Goal: Information Seeking & Learning: Learn about a topic

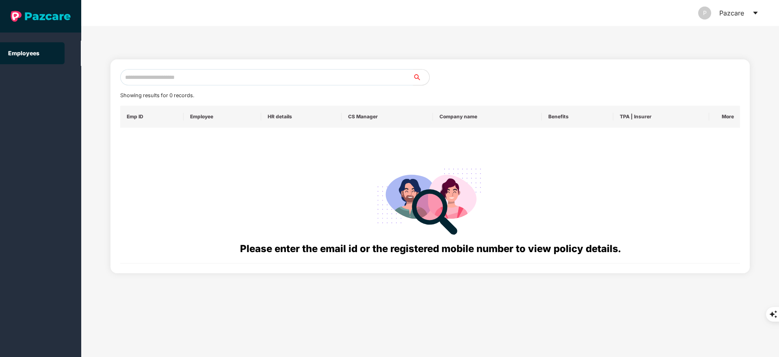
click at [138, 72] on input "text" at bounding box center [266, 77] width 293 height 16
paste input "**********"
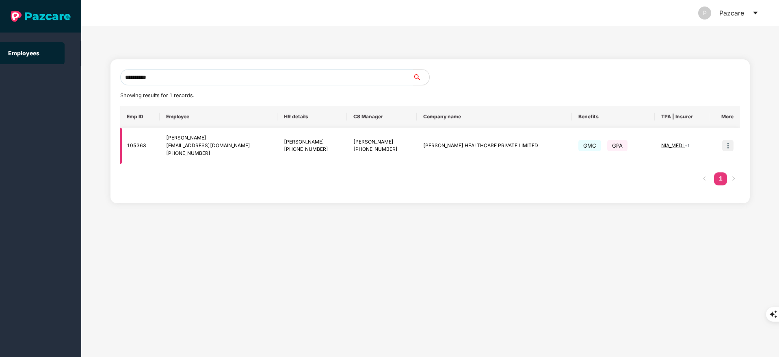
type input "**********"
click at [724, 144] on img at bounding box center [727, 145] width 11 height 11
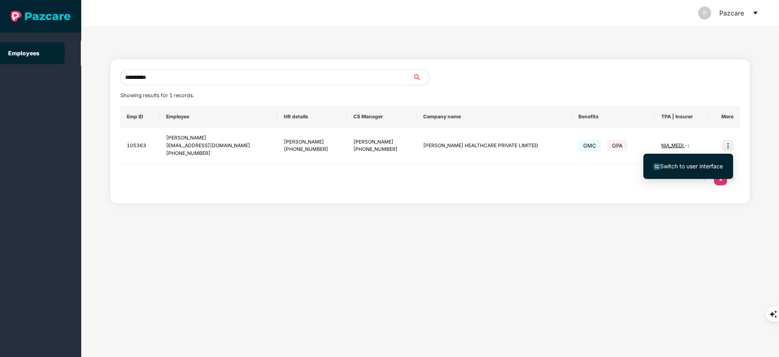
click at [697, 171] on li "Switch to user interface" at bounding box center [688, 166] width 90 height 17
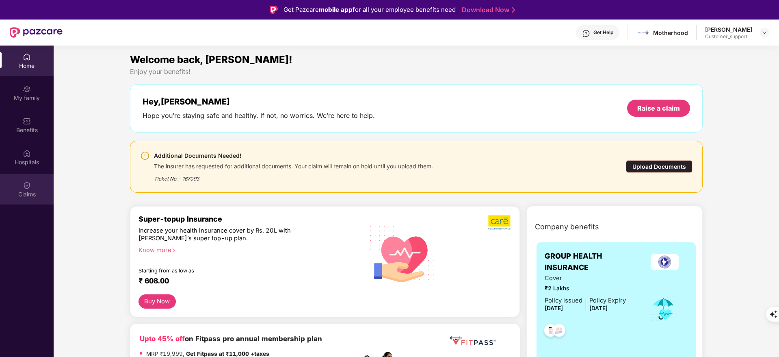
click at [22, 192] on div "Claims" at bounding box center [27, 194] width 54 height 8
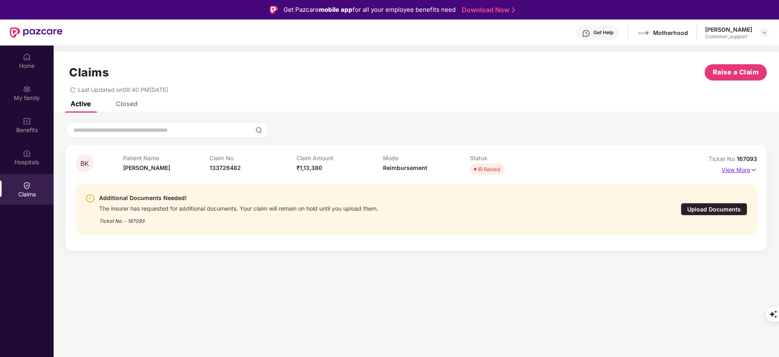
click at [740, 174] on p "View More" at bounding box center [739, 168] width 35 height 11
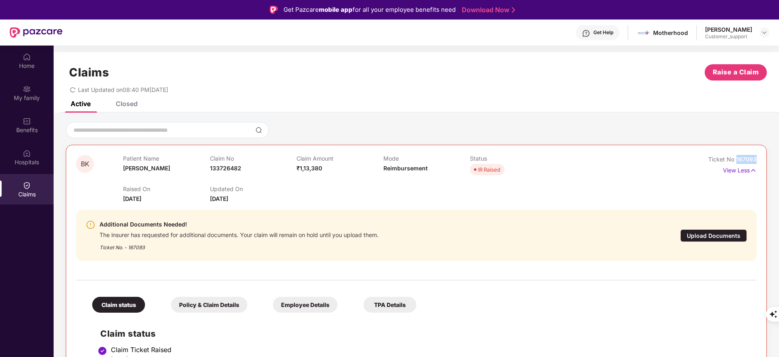
drag, startPoint x: 734, startPoint y: 159, endPoint x: 772, endPoint y: 162, distance: 37.9
click at [772, 162] on div "BK Patient Name [PERSON_NAME] Claim No 133726482 Claim Amount ₹1,13,380 Mode Re…" at bounding box center [416, 362] width 725 height 480
copy span "167093"
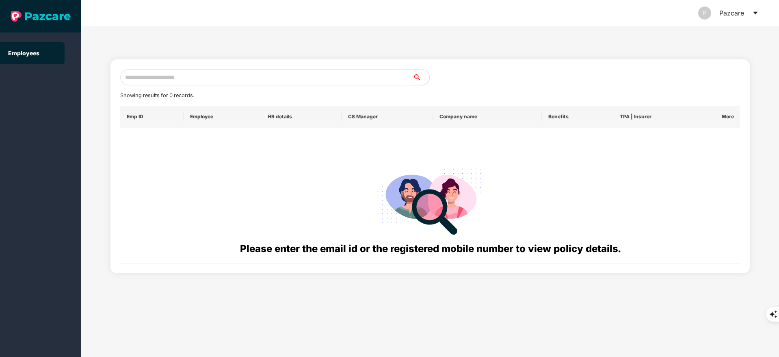
click at [170, 75] on input "text" at bounding box center [266, 77] width 293 height 16
paste input "**********"
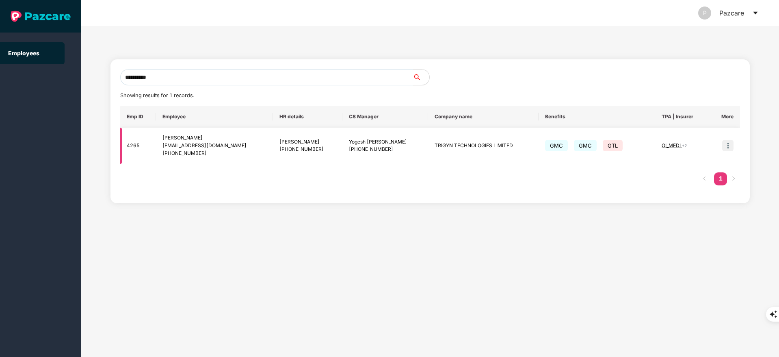
type input "**********"
click at [734, 146] on td at bounding box center [724, 146] width 31 height 37
click at [729, 142] on img at bounding box center [727, 145] width 11 height 11
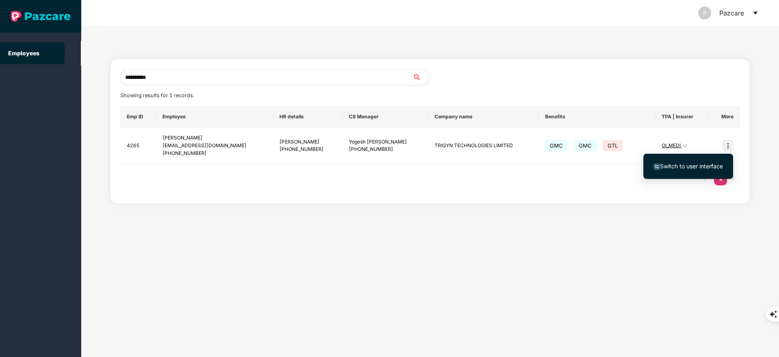
click at [710, 166] on span "Switch to user interface" at bounding box center [691, 165] width 63 height 7
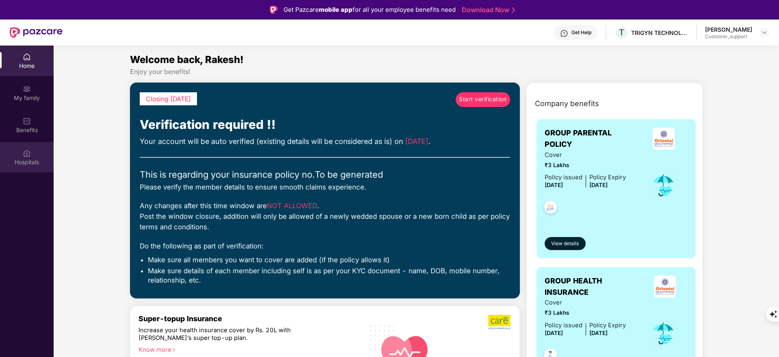
click at [36, 154] on div "Hospitals" at bounding box center [27, 157] width 54 height 30
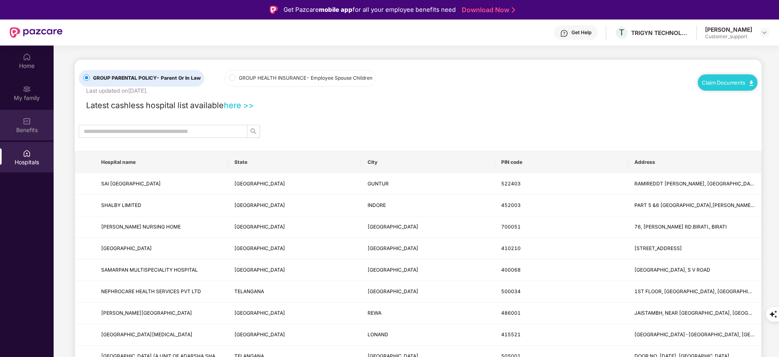
click at [34, 120] on div "Benefits" at bounding box center [27, 125] width 54 height 30
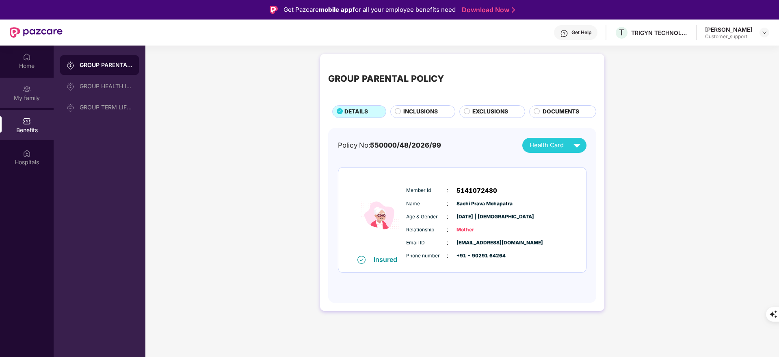
click at [32, 98] on div "My family" at bounding box center [27, 98] width 54 height 8
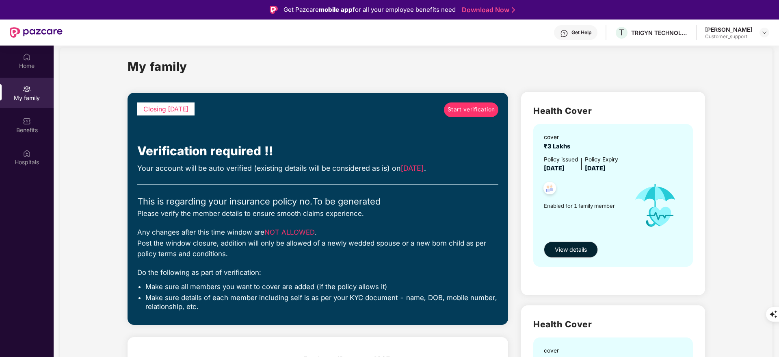
scroll to position [2, 0]
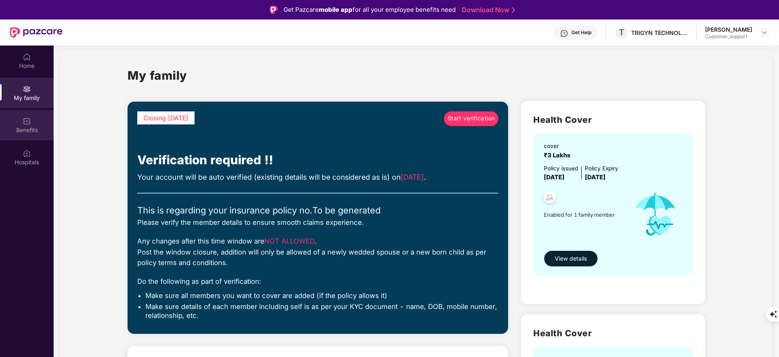
click at [27, 131] on div "Benefits" at bounding box center [27, 130] width 54 height 8
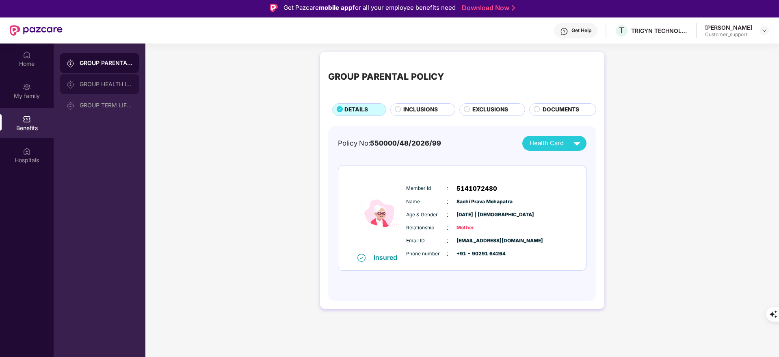
click at [89, 82] on div "GROUP HEALTH INSURANCE" at bounding box center [106, 84] width 53 height 6
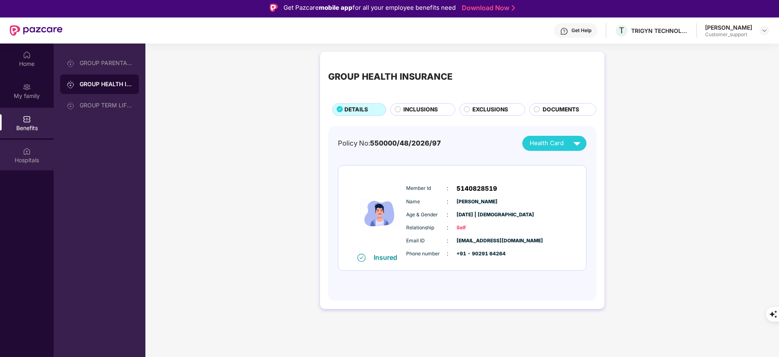
click at [39, 149] on div "Hospitals" at bounding box center [27, 155] width 54 height 30
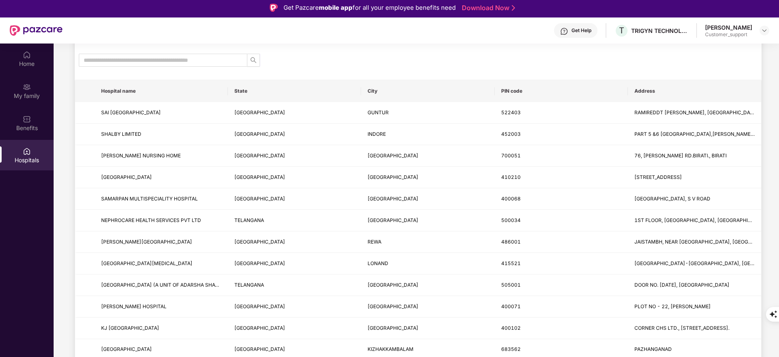
scroll to position [0, 0]
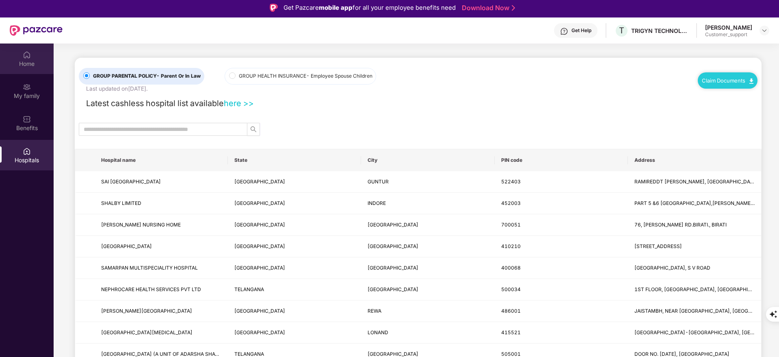
click at [30, 61] on div "Home" at bounding box center [27, 64] width 54 height 8
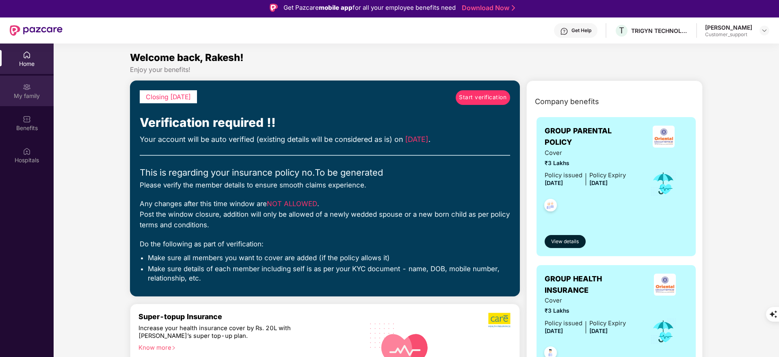
click at [40, 88] on div "My family" at bounding box center [27, 91] width 54 height 30
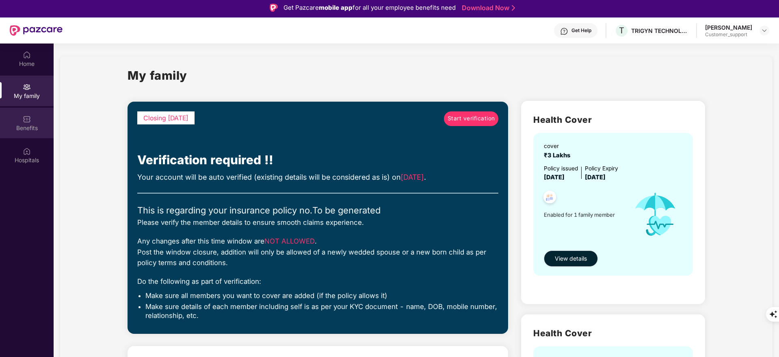
click at [22, 130] on div "Benefits" at bounding box center [27, 128] width 54 height 8
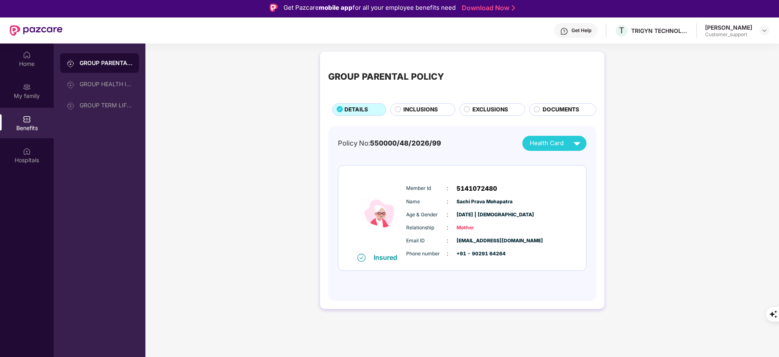
click at [464, 109] on circle at bounding box center [467, 109] width 6 height 6
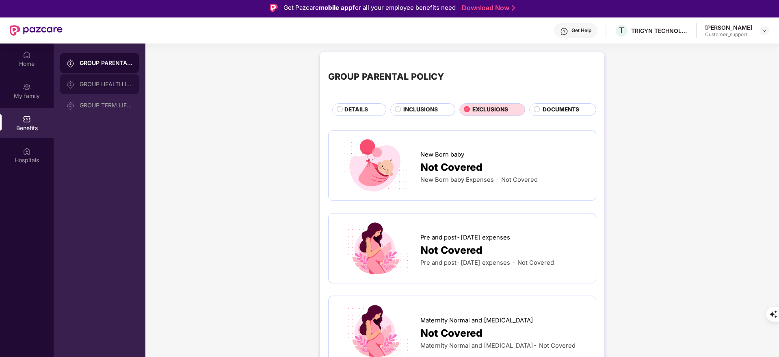
click at [82, 79] on div "GROUP HEALTH INSURANCE" at bounding box center [99, 83] width 79 height 19
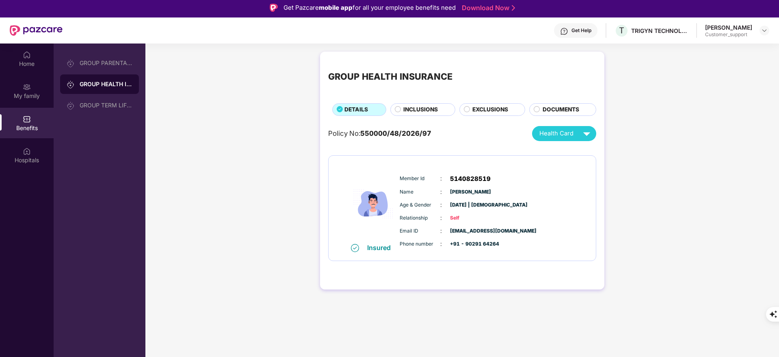
click at [478, 109] on span "EXCLUSIONS" at bounding box center [490, 109] width 36 height 9
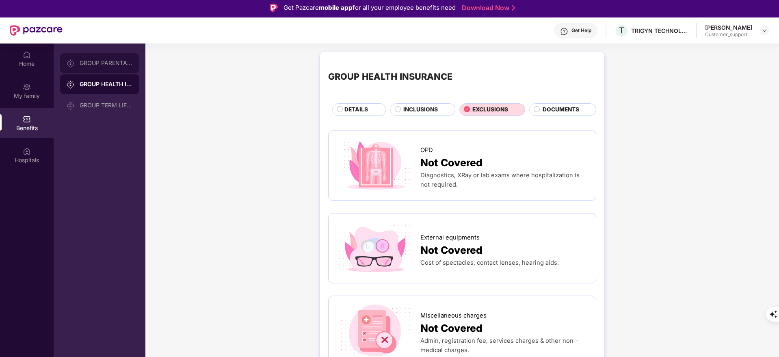
click at [102, 62] on div "GROUP PARENTAL POLICY" at bounding box center [106, 63] width 53 height 6
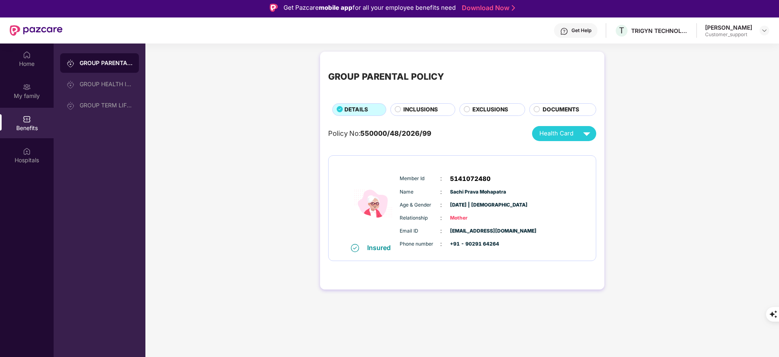
click at [486, 101] on div "GROUP PARENTAL POLICY DETAILS INCLUSIONS EXCLUSIONS DOCUMENTS" at bounding box center [462, 88] width 268 height 56
click at [485, 107] on span "EXCLUSIONS" at bounding box center [490, 109] width 36 height 9
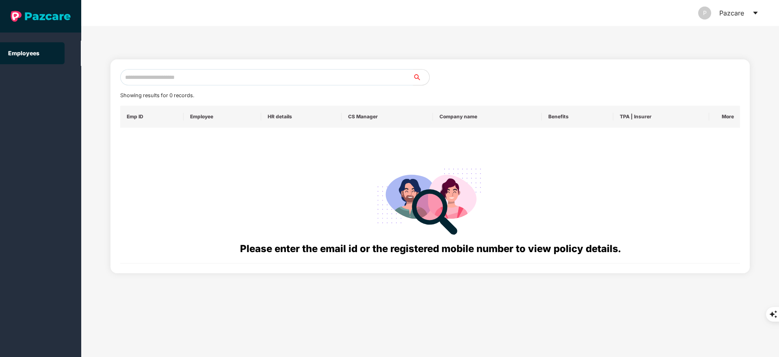
click at [177, 76] on input "text" at bounding box center [266, 77] width 293 height 16
paste input "**********"
type input "*"
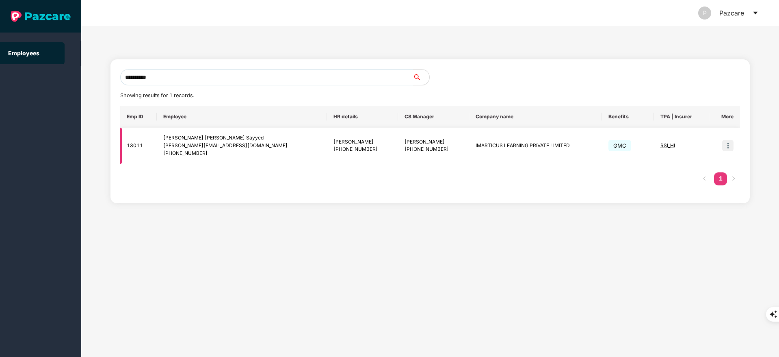
type input "**********"
click at [725, 143] on img at bounding box center [727, 145] width 11 height 11
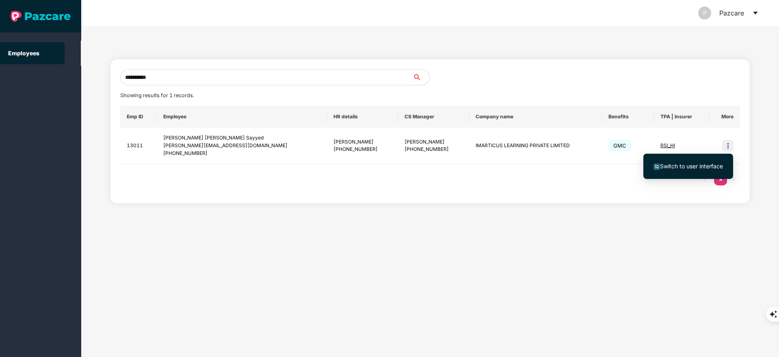
click at [711, 164] on span "Switch to user interface" at bounding box center [691, 165] width 63 height 7
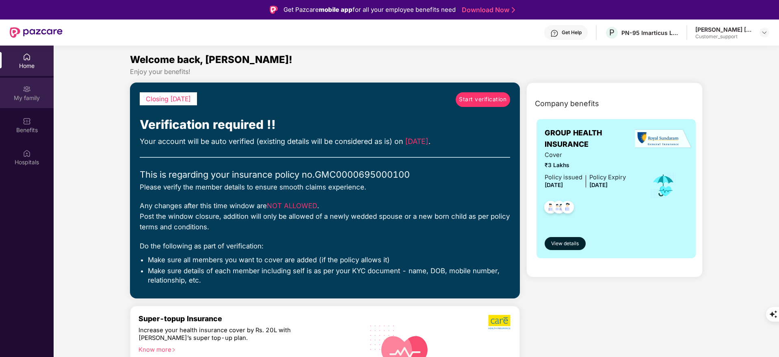
click at [32, 103] on div "My family" at bounding box center [27, 93] width 54 height 30
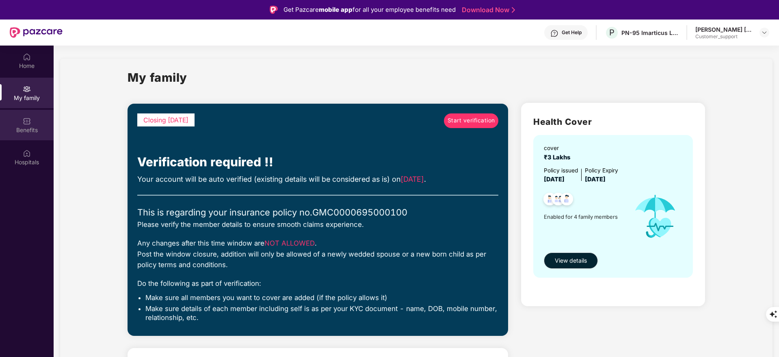
click at [22, 117] on div "Benefits" at bounding box center [27, 125] width 54 height 30
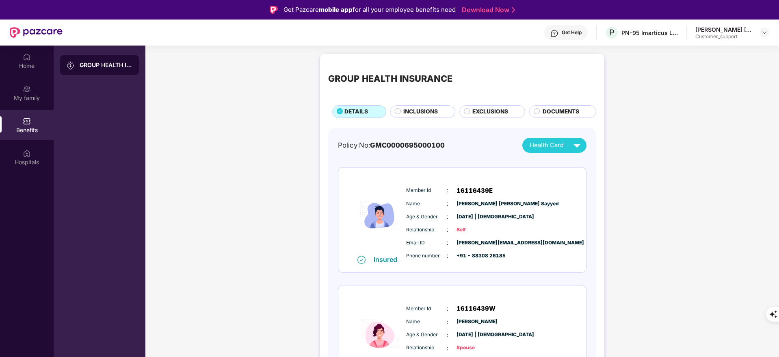
drag, startPoint x: 452, startPoint y: 243, endPoint x: 451, endPoint y: 238, distance: 5.5
click at [451, 238] on div "Email ID : [PERSON_NAME][EMAIL_ADDRESS][DOMAIN_NAME]" at bounding box center [486, 242] width 161 height 9
click at [497, 241] on span "[PERSON_NAME][EMAIL_ADDRESS][DOMAIN_NAME]" at bounding box center [476, 243] width 41 height 8
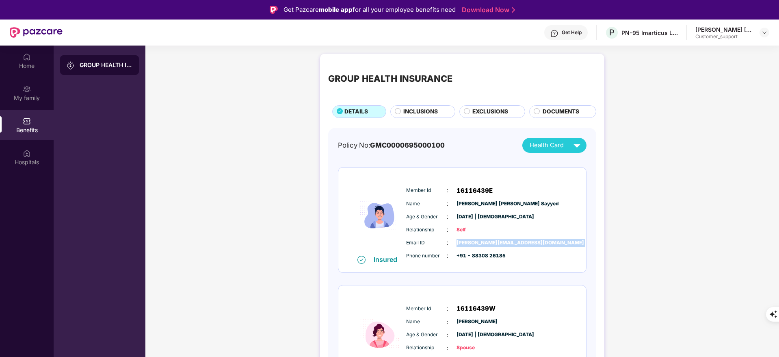
copy span "[PERSON_NAME][EMAIL_ADDRESS][DOMAIN_NAME]"
click at [562, 34] on div "Get Help" at bounding box center [572, 32] width 20 height 6
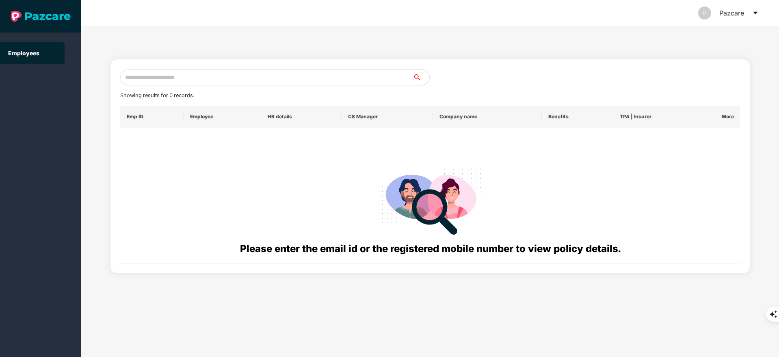
click at [149, 77] on input "text" at bounding box center [266, 77] width 293 height 16
paste input "**********"
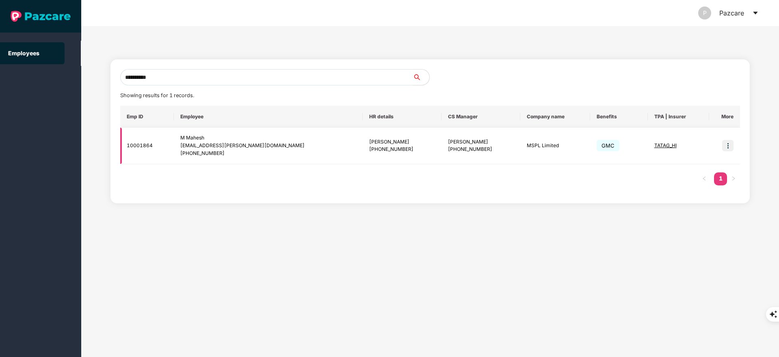
type input "**********"
click at [728, 147] on img at bounding box center [727, 145] width 11 height 11
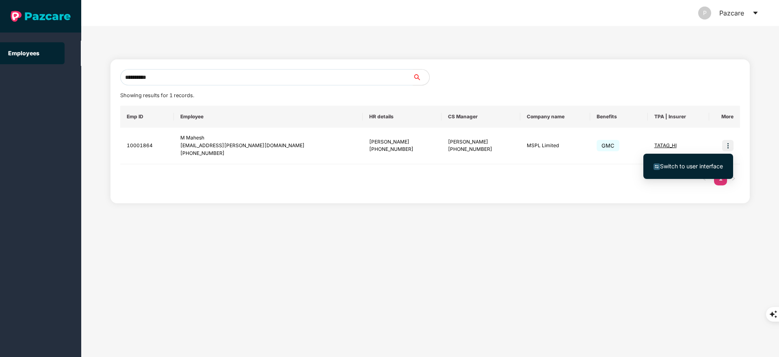
click at [694, 180] on div "Switch to user interface" at bounding box center [688, 165] width 90 height 33
click at [693, 172] on li "Switch to user interface" at bounding box center [688, 166] width 90 height 17
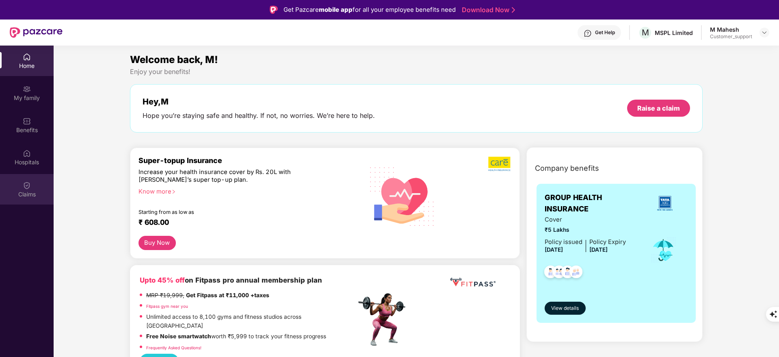
click at [36, 192] on div "Claims" at bounding box center [27, 194] width 54 height 8
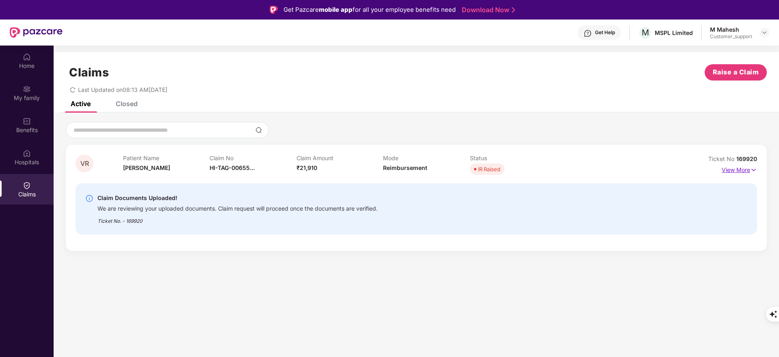
click at [739, 165] on p "View More" at bounding box center [739, 168] width 35 height 11
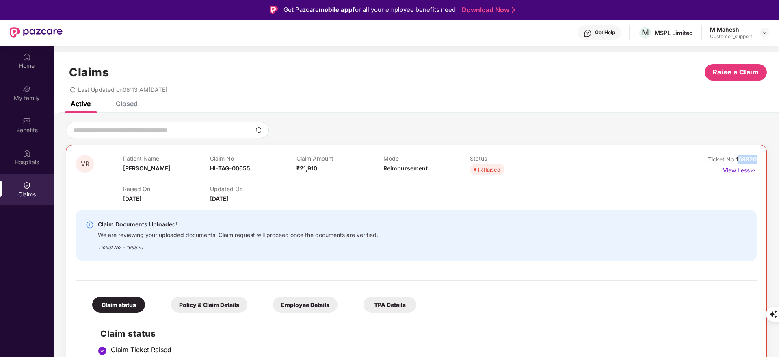
drag, startPoint x: 737, startPoint y: 155, endPoint x: 763, endPoint y: 156, distance: 26.0
click at [763, 156] on div "VR Patient Name [PERSON_NAME] Claim No HI-TAG-00655... Claim Amount ₹21,910 Mod…" at bounding box center [416, 336] width 701 height 383
click at [763, 156] on body "Get Pazcare mobile app for all your employee benefits need Download Now Get Hel…" at bounding box center [389, 178] width 779 height 357
drag, startPoint x: 735, startPoint y: 159, endPoint x: 772, endPoint y: 159, distance: 36.6
click at [772, 159] on div "VR Patient Name [PERSON_NAME] Claim No HI-TAG-00655... Claim Amount ₹21,910 Mod…" at bounding box center [416, 324] width 725 height 405
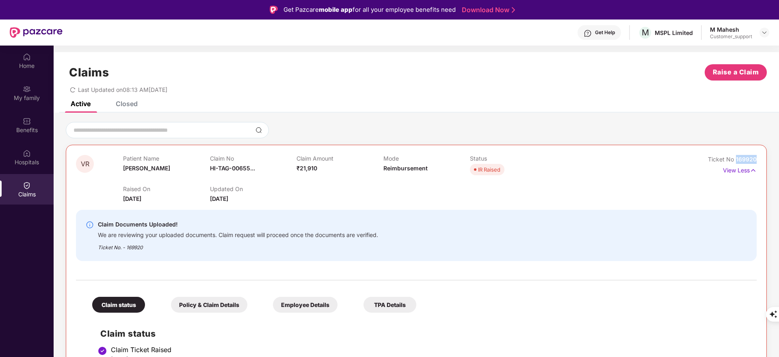
copy span "169920"
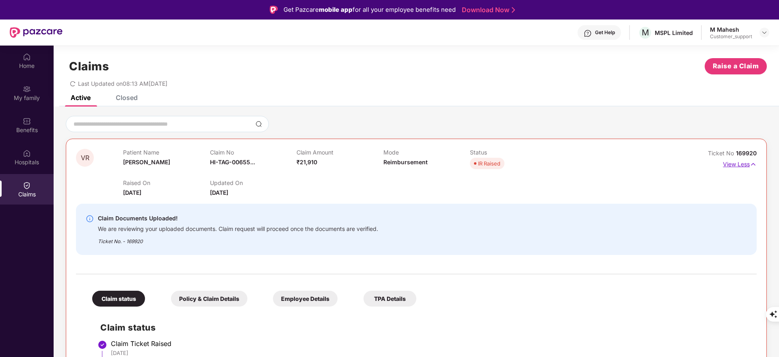
click at [743, 161] on p "View Less" at bounding box center [740, 163] width 34 height 11
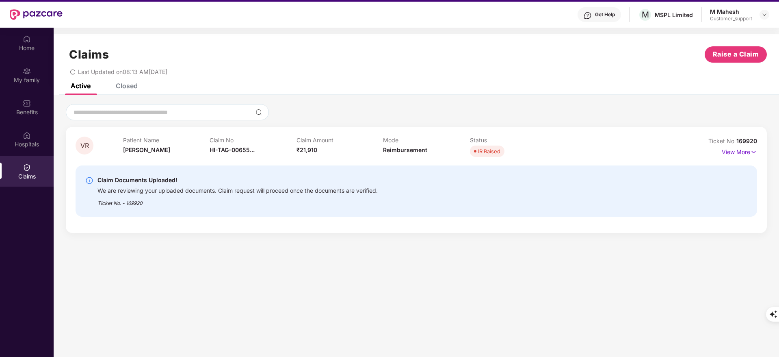
scroll to position [0, 0]
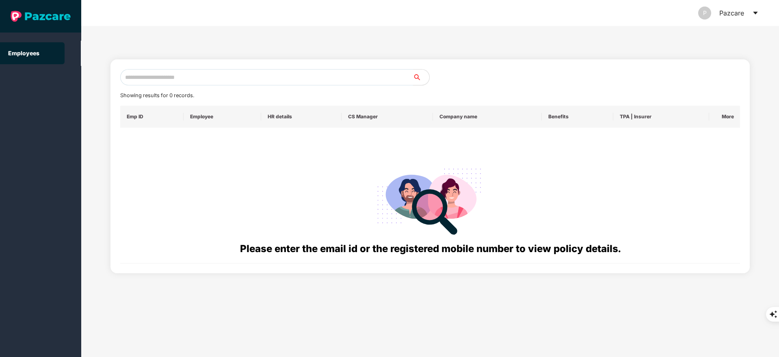
click at [175, 70] on input "text" at bounding box center [266, 77] width 293 height 16
paste input "**********"
type input "*"
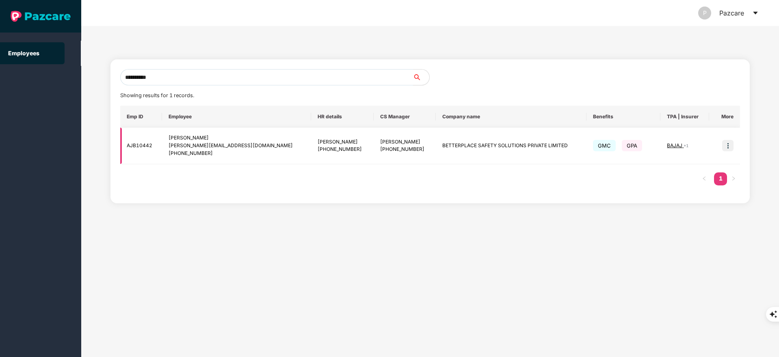
type input "**********"
click at [728, 143] on img at bounding box center [727, 145] width 11 height 11
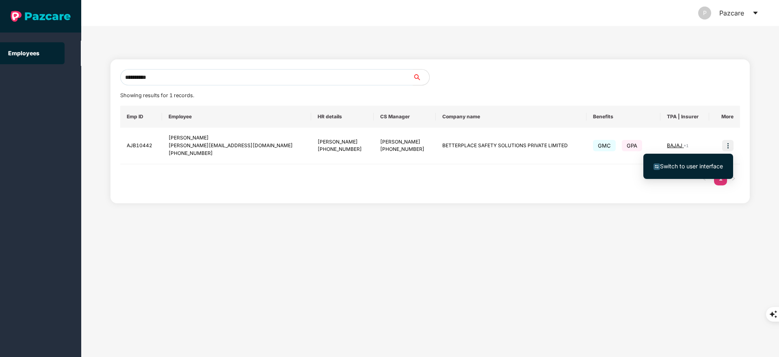
click at [705, 166] on span "Switch to user interface" at bounding box center [691, 165] width 63 height 7
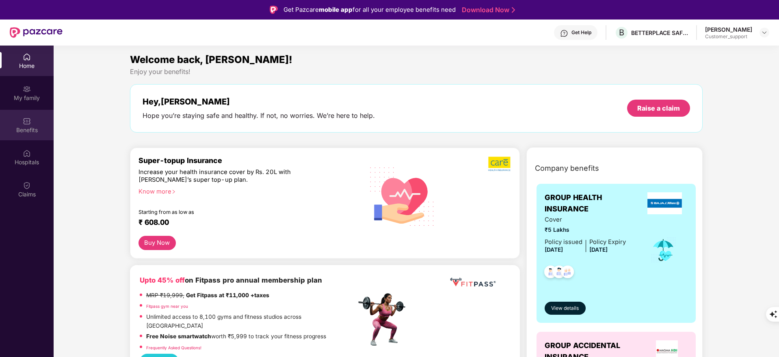
click at [28, 125] on img at bounding box center [27, 121] width 8 height 8
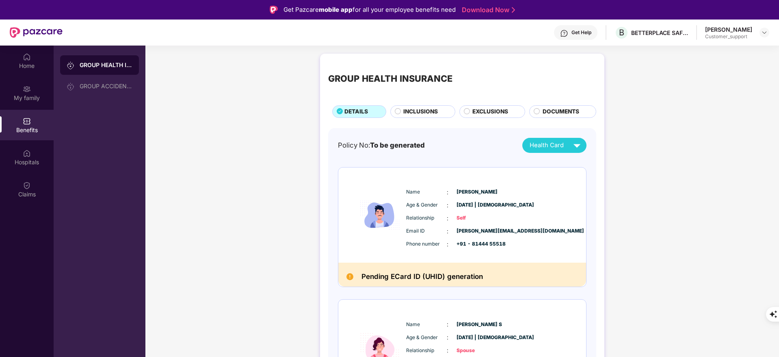
click at [592, 25] on div "Get Help" at bounding box center [575, 32] width 43 height 15
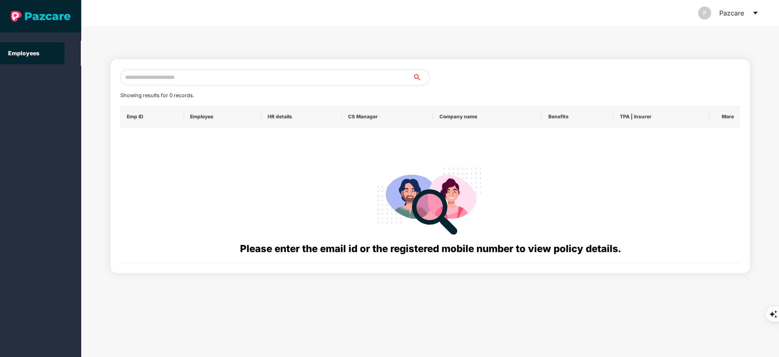
click at [222, 69] on input "text" at bounding box center [266, 77] width 293 height 16
paste input "**********"
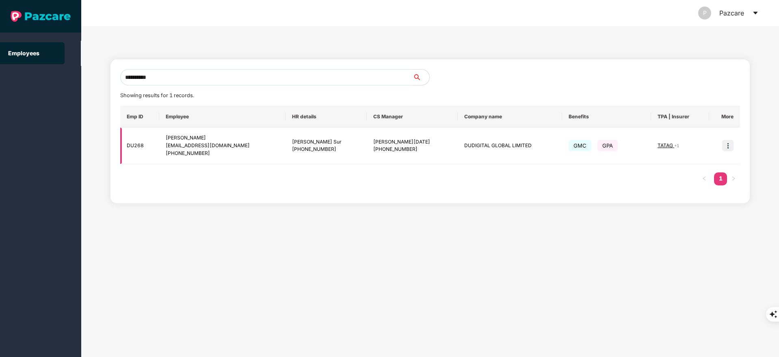
click at [171, 143] on div "[EMAIL_ADDRESS][DOMAIN_NAME]" at bounding box center [222, 146] width 113 height 8
drag, startPoint x: 166, startPoint y: 148, endPoint x: 246, endPoint y: 144, distance: 79.7
click at [246, 144] on td "[PERSON_NAME] [EMAIL_ADDRESS][DOMAIN_NAME] [PHONE_NUMBER]" at bounding box center [222, 146] width 126 height 37
copy div "[EMAIL_ADDRESS][DOMAIN_NAME]"
click at [177, 80] on input "**********" at bounding box center [266, 77] width 293 height 16
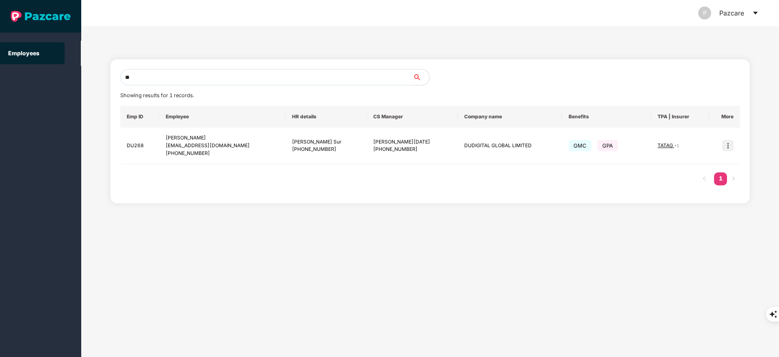
type input "*"
paste input "**********"
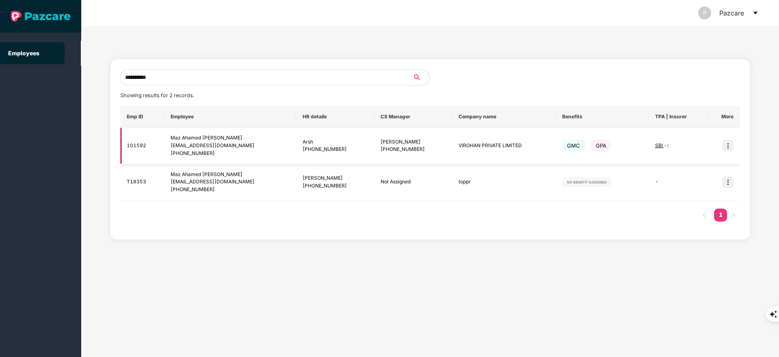
type input "**********"
click at [732, 145] on img at bounding box center [727, 145] width 11 height 11
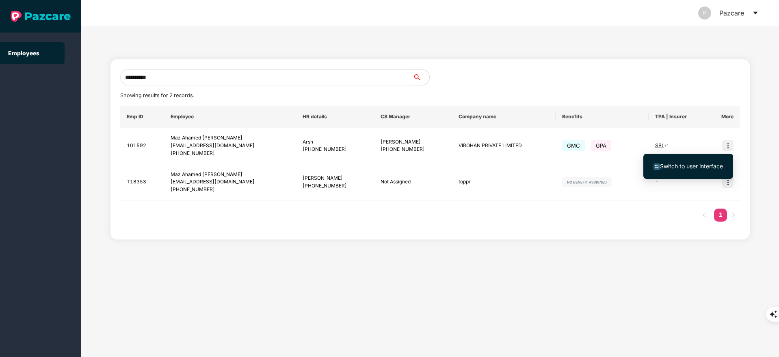
click at [709, 171] on li "Switch to user interface" at bounding box center [688, 166] width 90 height 17
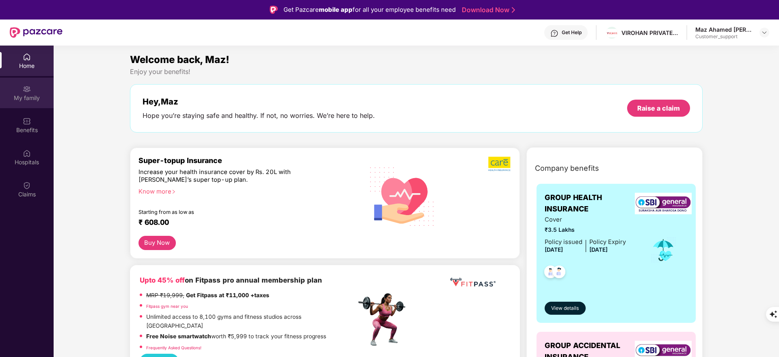
click at [36, 90] on div "My family" at bounding box center [27, 93] width 54 height 30
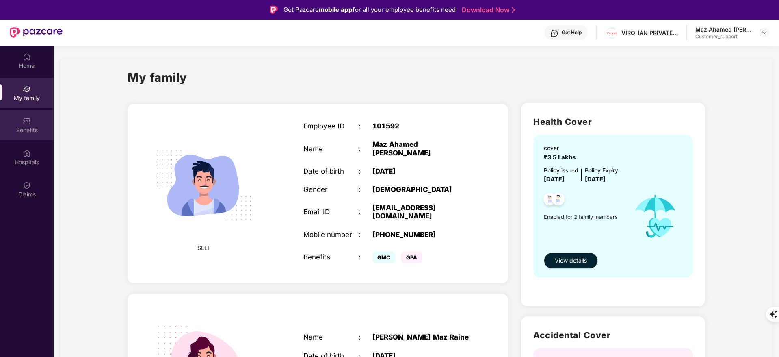
click at [30, 118] on img at bounding box center [27, 121] width 8 height 8
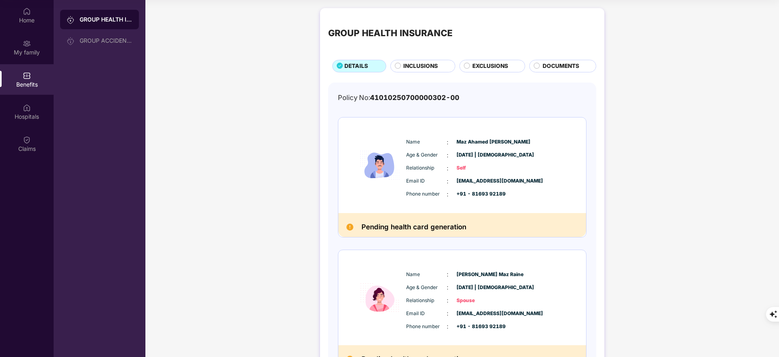
click at [486, 65] on span "EXCLUSIONS" at bounding box center [490, 66] width 36 height 9
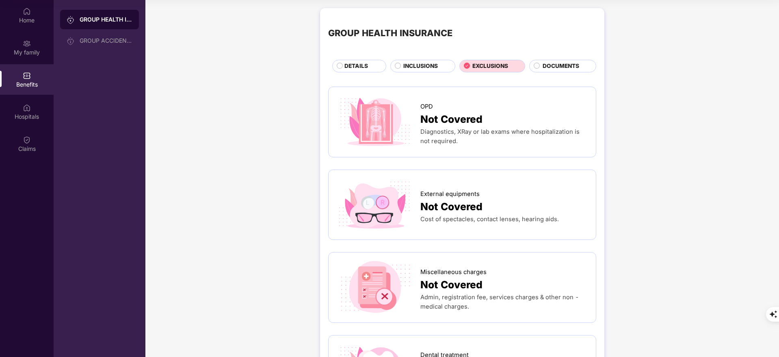
click at [562, 71] on div "DOCUMENTS" at bounding box center [564, 67] width 53 height 10
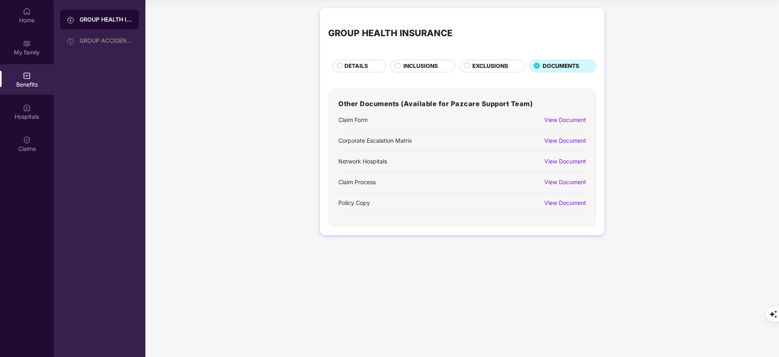
click at [559, 121] on div "View Document" at bounding box center [565, 119] width 42 height 9
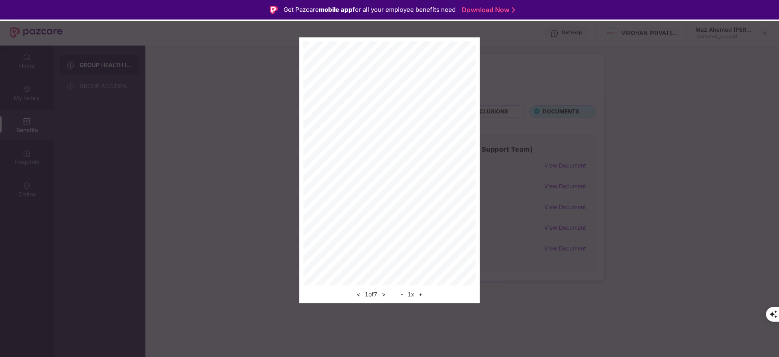
scroll to position [45, 0]
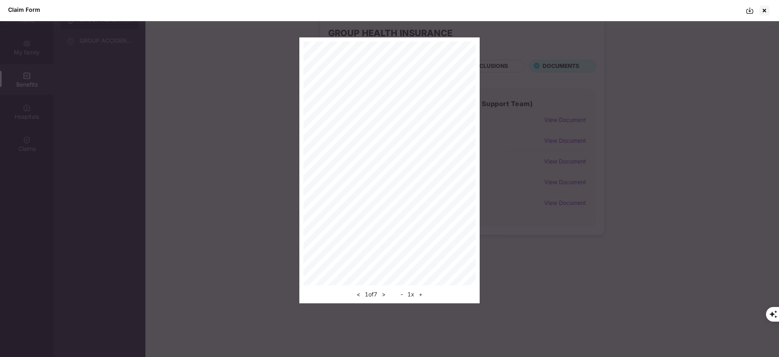
click at [750, 9] on img at bounding box center [750, 10] width 8 height 8
click at [767, 11] on div at bounding box center [764, 10] width 13 height 13
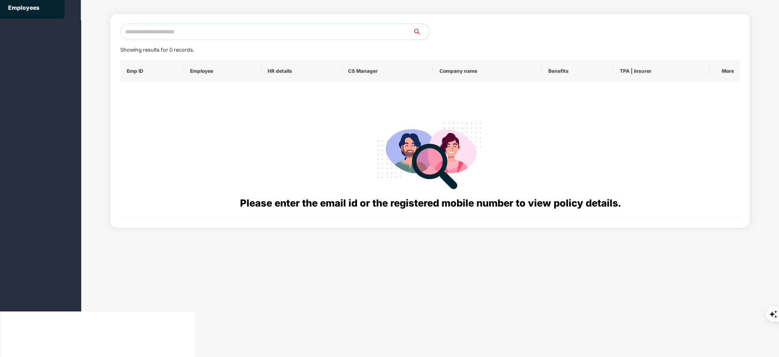
scroll to position [0, 0]
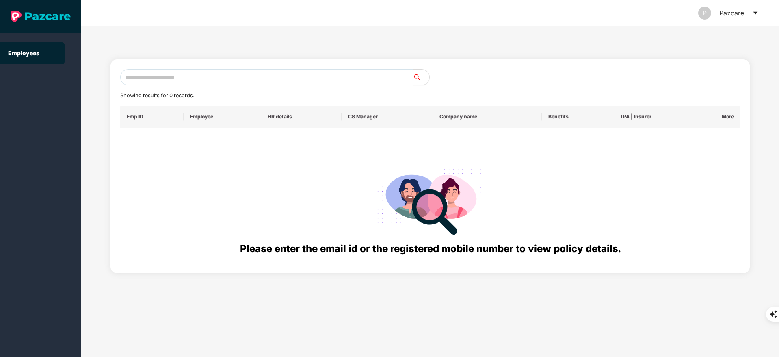
click at [186, 74] on input "text" at bounding box center [266, 77] width 293 height 16
paste input "**********"
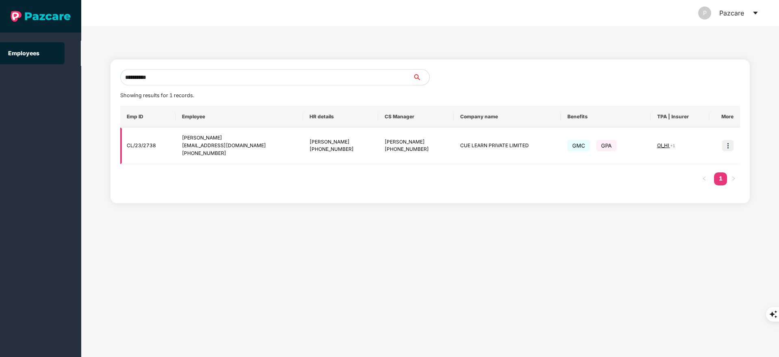
type input "**********"
click at [730, 146] on img at bounding box center [727, 145] width 11 height 11
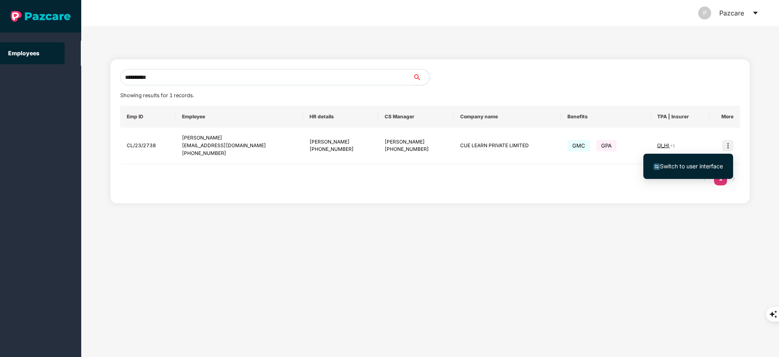
click at [695, 168] on span "Switch to user interface" at bounding box center [691, 165] width 63 height 7
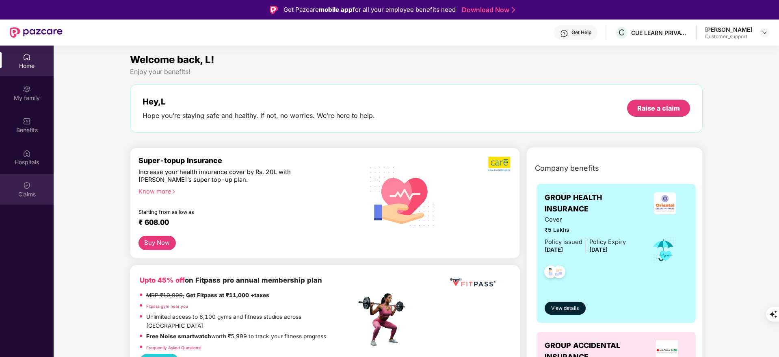
click at [26, 197] on div "Claims" at bounding box center [27, 194] width 54 height 8
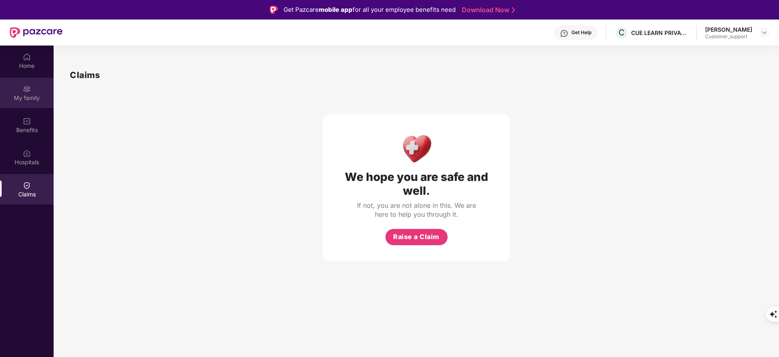
click at [28, 105] on div "My family" at bounding box center [27, 93] width 54 height 30
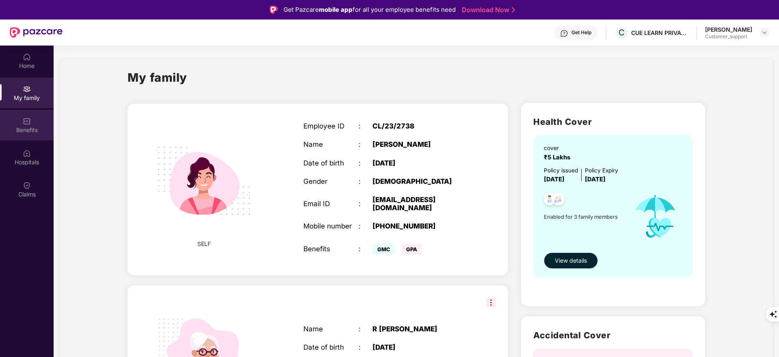
click at [36, 132] on div "Benefits" at bounding box center [27, 130] width 54 height 8
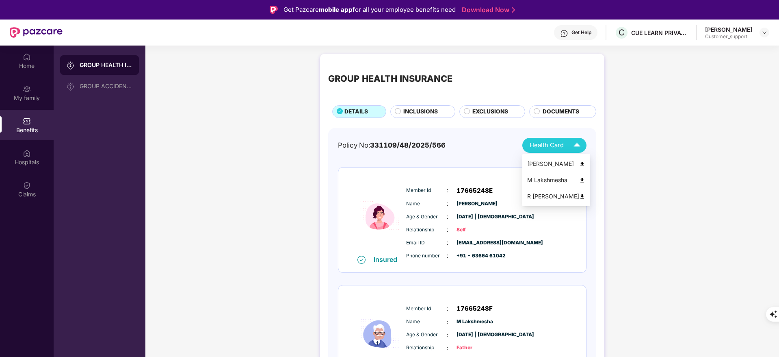
click at [573, 162] on div "[PERSON_NAME]" at bounding box center [556, 163] width 58 height 9
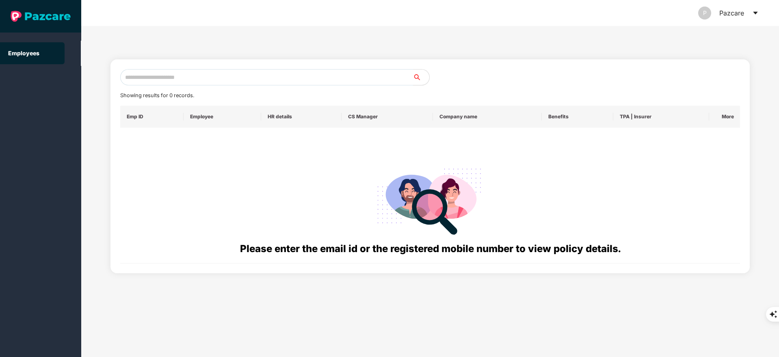
click at [146, 77] on input "text" at bounding box center [266, 77] width 293 height 16
paste input "**********"
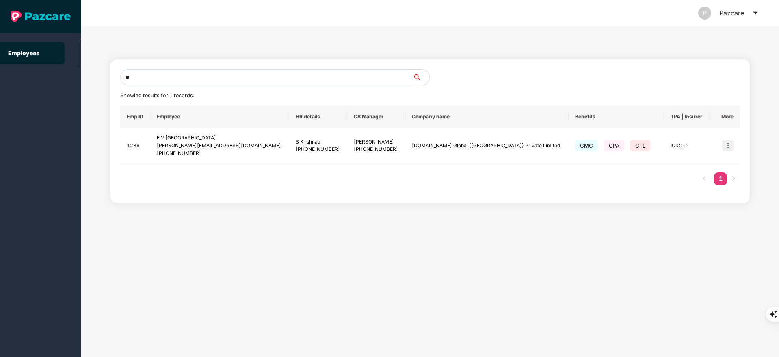
type input "*"
paste input "**********"
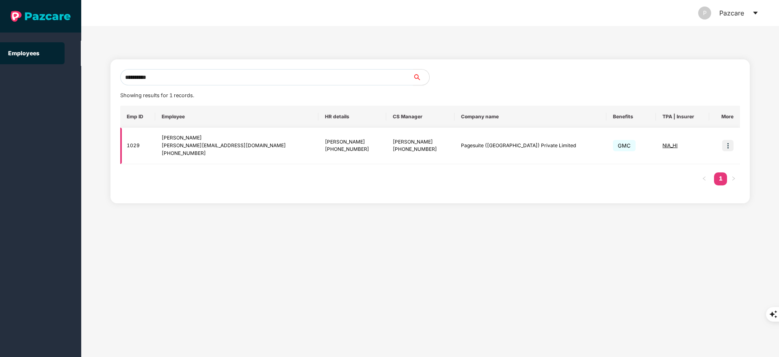
type input "**********"
click at [728, 146] on img at bounding box center [727, 145] width 11 height 11
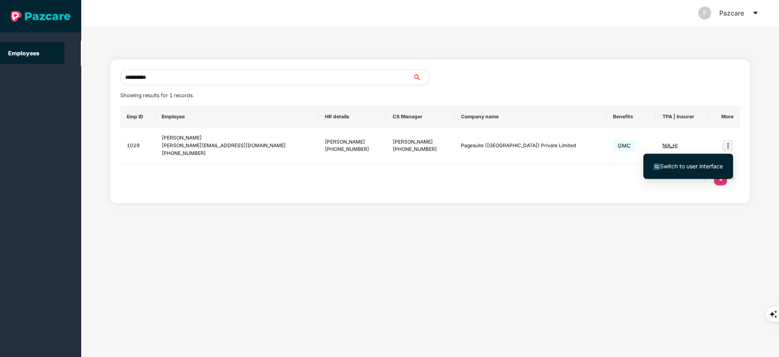
click at [669, 162] on span "Switch to user interface" at bounding box center [691, 165] width 63 height 7
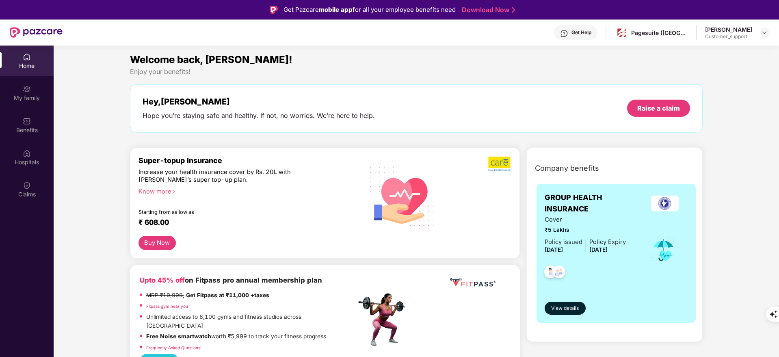
click at [30, 185] on img at bounding box center [27, 185] width 8 height 8
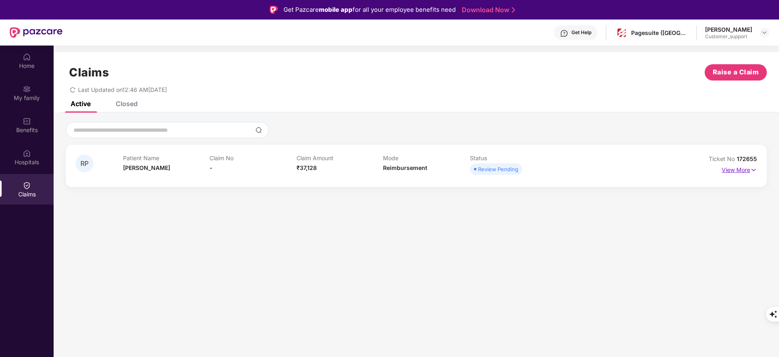
click at [738, 165] on p "View More" at bounding box center [739, 168] width 35 height 11
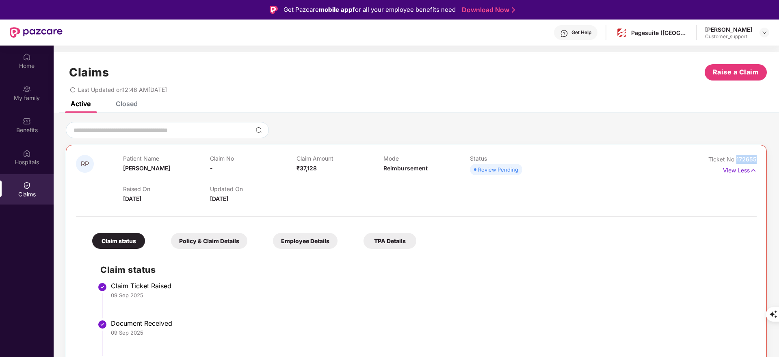
drag, startPoint x: 736, startPoint y: 158, endPoint x: 767, endPoint y: 156, distance: 31.0
click at [767, 156] on div "RP Patient Name [PERSON_NAME] Claim No - Claim Amount ₹37,128 Mode Reimbursemen…" at bounding box center [416, 255] width 725 height 267
copy span "172655"
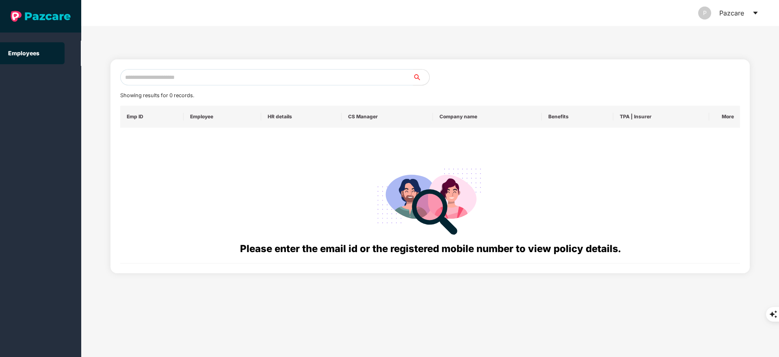
click at [147, 78] on input "text" at bounding box center [266, 77] width 293 height 16
paste input "**********"
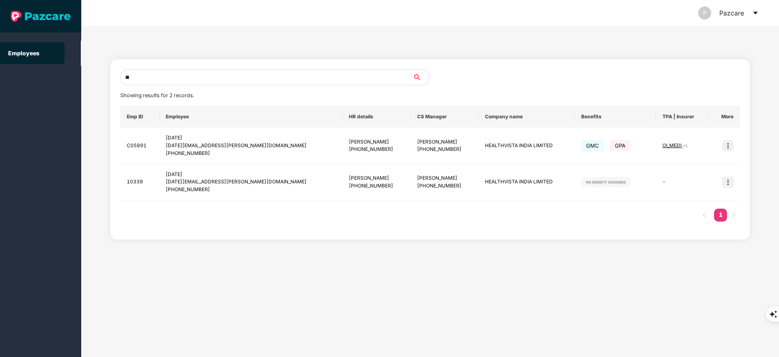
type input "*"
paste input "**********"
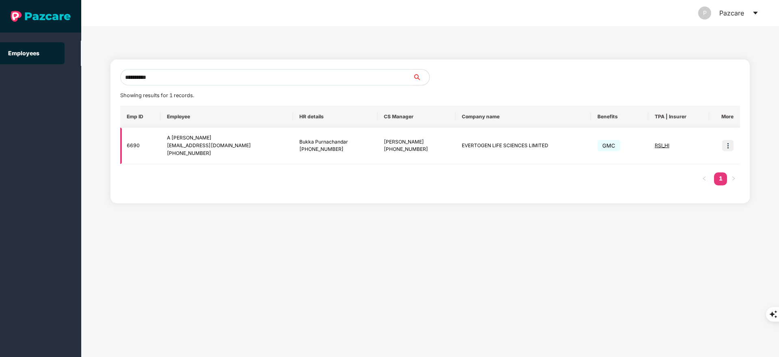
type input "**********"
click at [730, 141] on img at bounding box center [727, 145] width 11 height 11
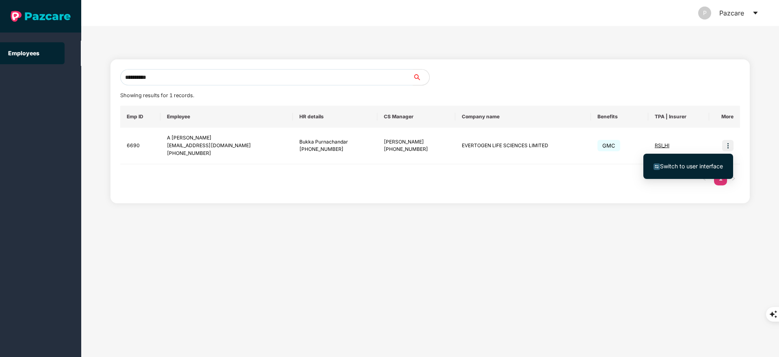
click at [697, 165] on span "Switch to user interface" at bounding box center [691, 165] width 63 height 7
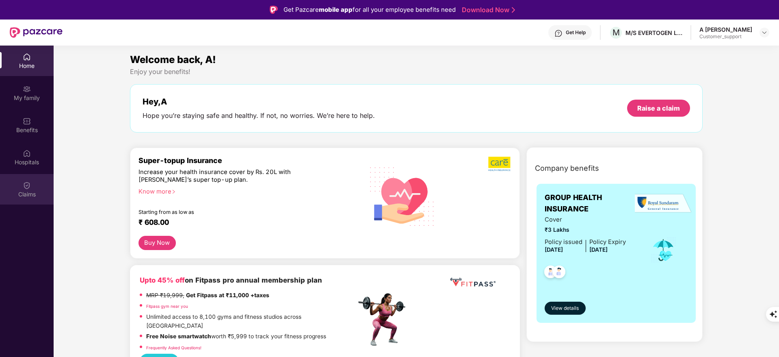
click at [30, 184] on img at bounding box center [27, 185] width 8 height 8
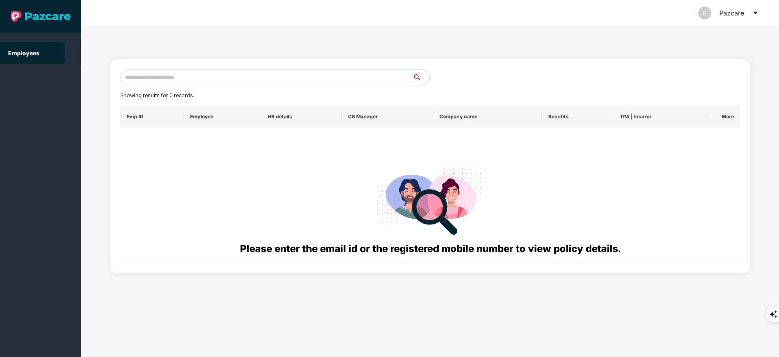
click at [136, 80] on input "text" at bounding box center [266, 77] width 293 height 16
paste input "**********"
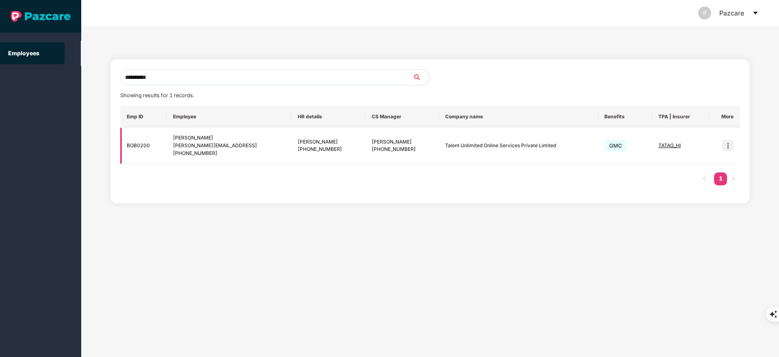
type input "**********"
click at [728, 142] on img at bounding box center [727, 145] width 11 height 11
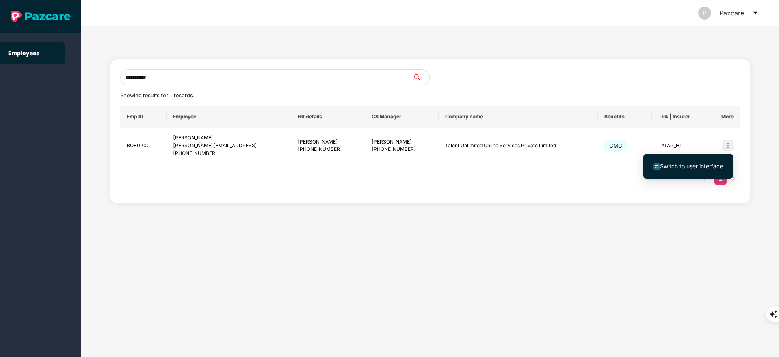
click at [696, 174] on li "Switch to user interface" at bounding box center [688, 166] width 90 height 17
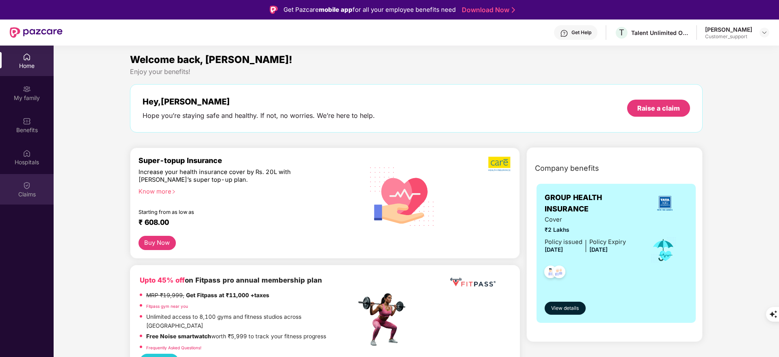
click at [38, 185] on div "Claims" at bounding box center [27, 189] width 54 height 30
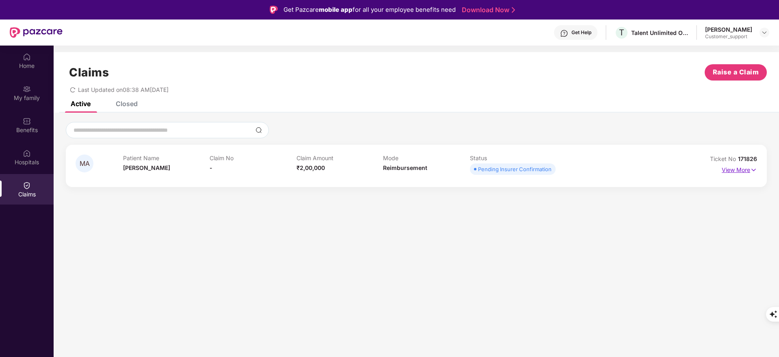
click at [737, 173] on p "View More" at bounding box center [739, 168] width 35 height 11
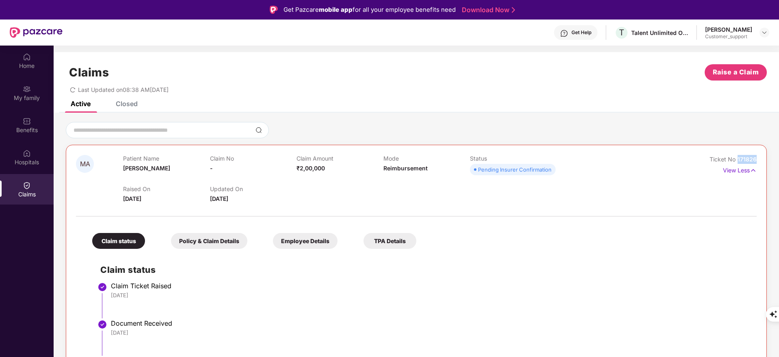
drag, startPoint x: 735, startPoint y: 160, endPoint x: 779, endPoint y: 162, distance: 44.3
click at [778, 162] on html "Get Pazcare mobile app for all your employee benefits need Download Now Get Hel…" at bounding box center [389, 178] width 779 height 357
copy span "171826"
click at [15, 128] on div "Benefits" at bounding box center [27, 130] width 54 height 8
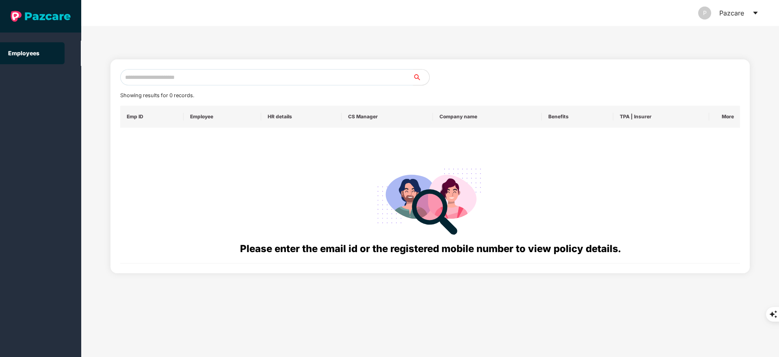
click at [216, 75] on input "text" at bounding box center [266, 77] width 293 height 16
paste input "**********"
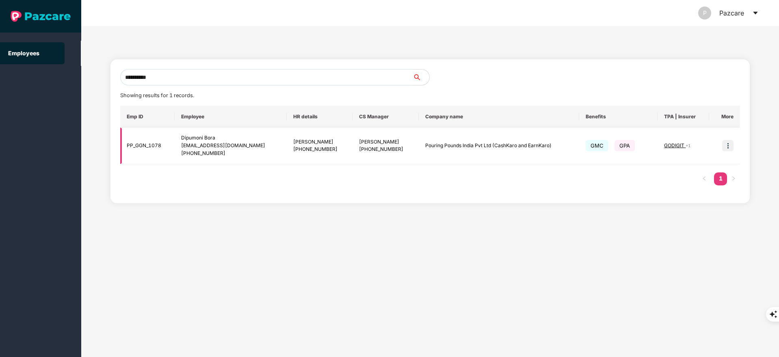
type input "**********"
click at [726, 142] on img at bounding box center [727, 145] width 11 height 11
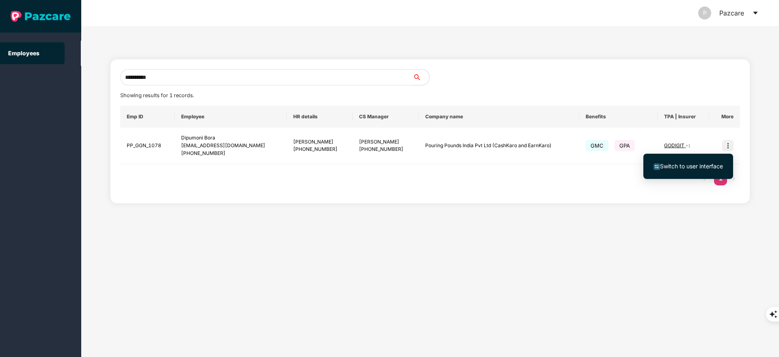
click at [708, 167] on span "Switch to user interface" at bounding box center [691, 165] width 63 height 7
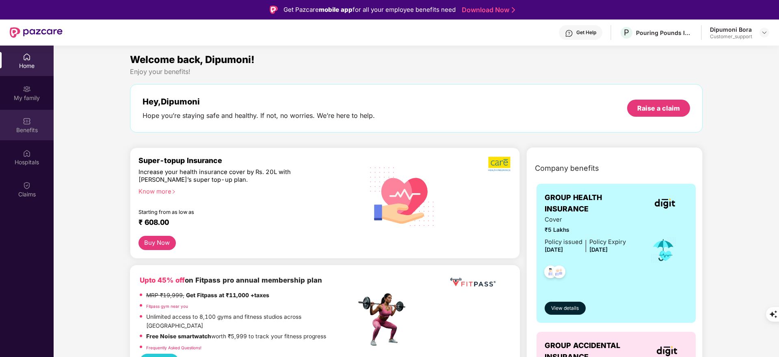
click at [17, 116] on div "Benefits" at bounding box center [27, 125] width 54 height 30
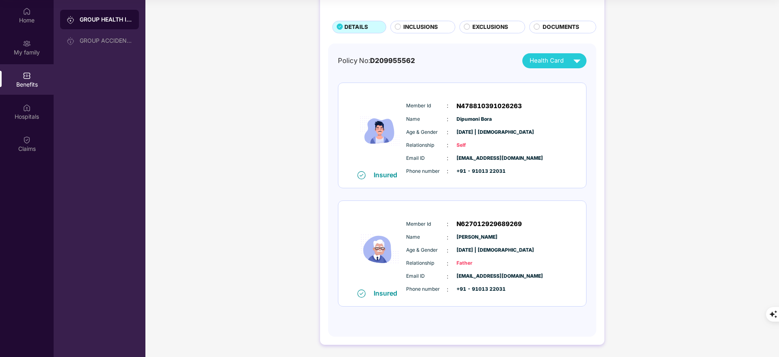
scroll to position [12, 0]
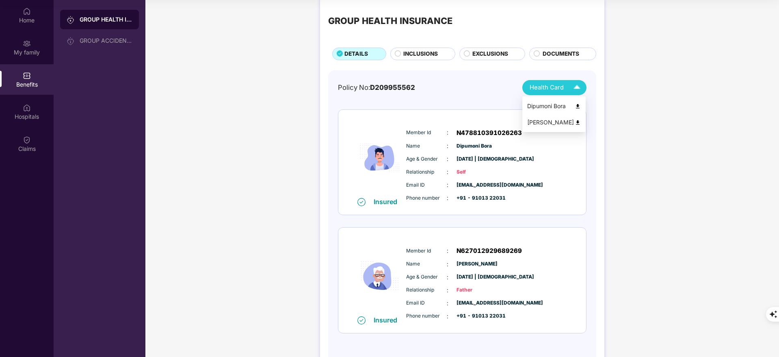
click at [577, 104] on img at bounding box center [578, 106] width 6 height 6
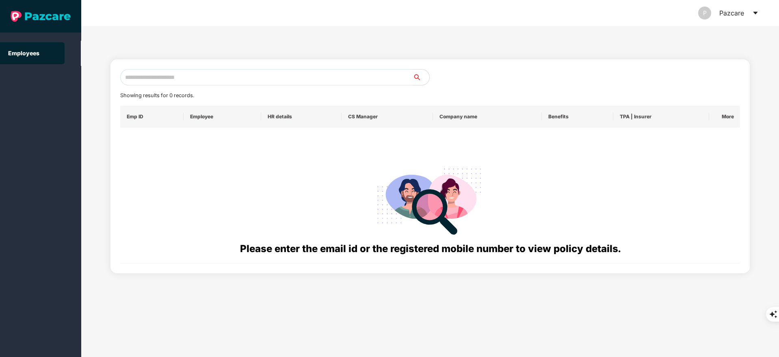
click at [183, 80] on input "text" at bounding box center [266, 77] width 293 height 16
paste input "**********"
type input "*"
paste input "**********"
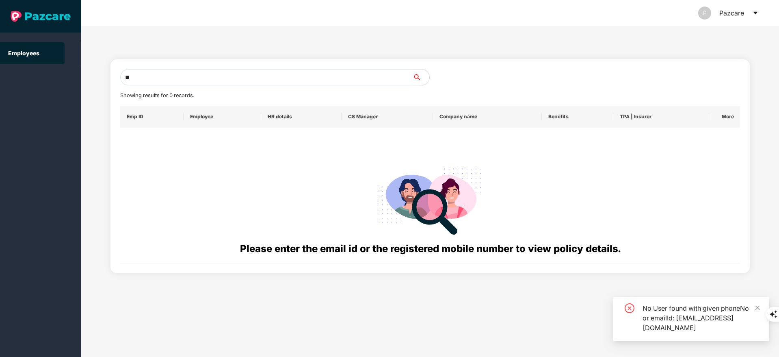
type input "*"
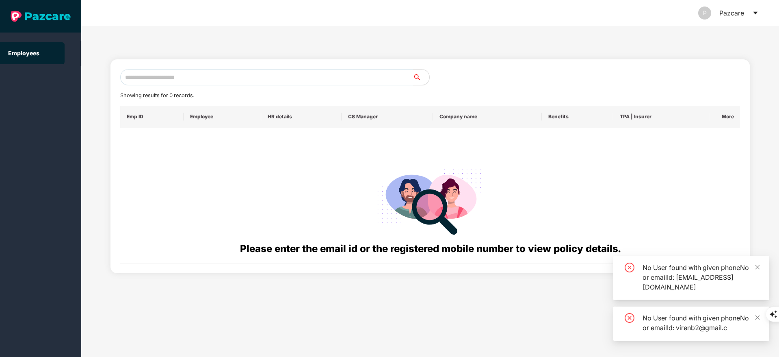
paste input "**********"
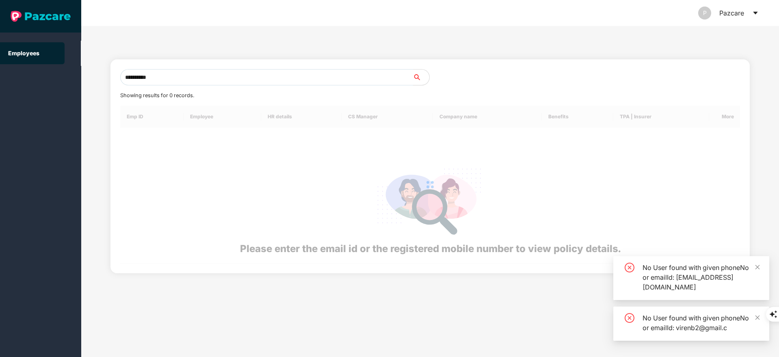
type input "**********"
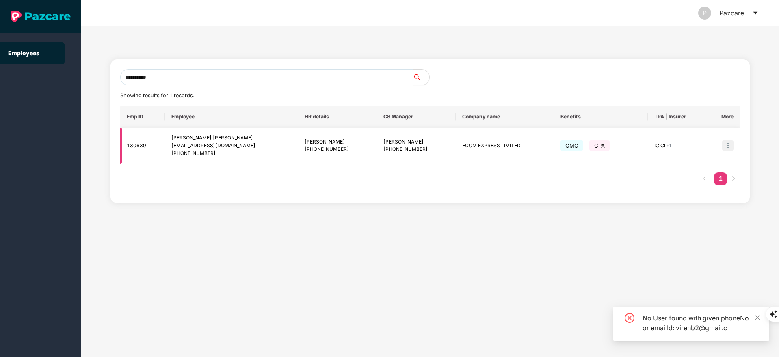
click at [732, 145] on img at bounding box center [727, 145] width 11 height 11
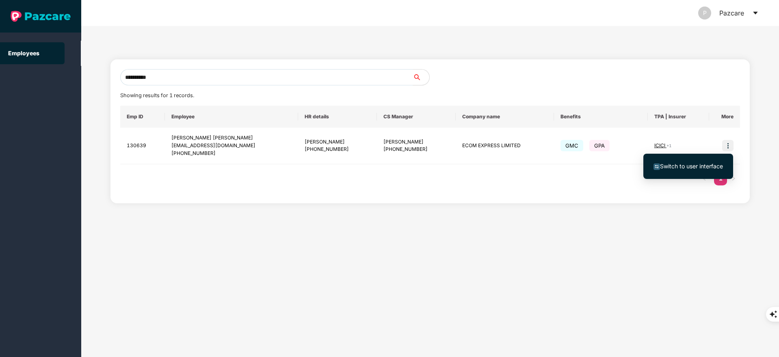
click at [694, 166] on span "Switch to user interface" at bounding box center [691, 165] width 63 height 7
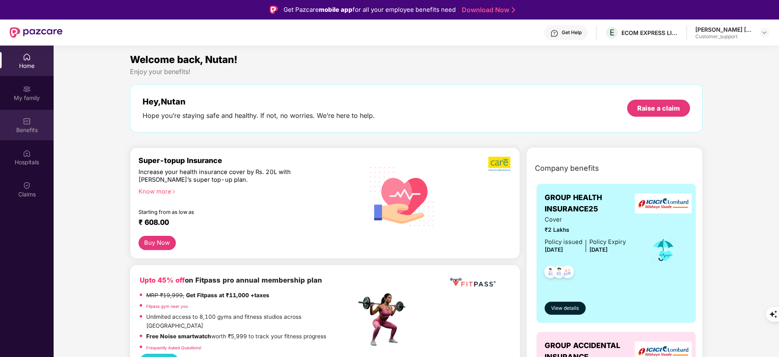
click at [30, 132] on div "Benefits" at bounding box center [27, 130] width 54 height 8
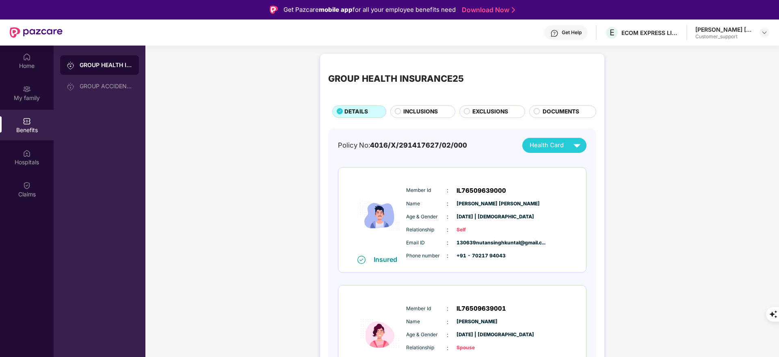
click at [571, 29] on div "Get Help" at bounding box center [572, 32] width 20 height 6
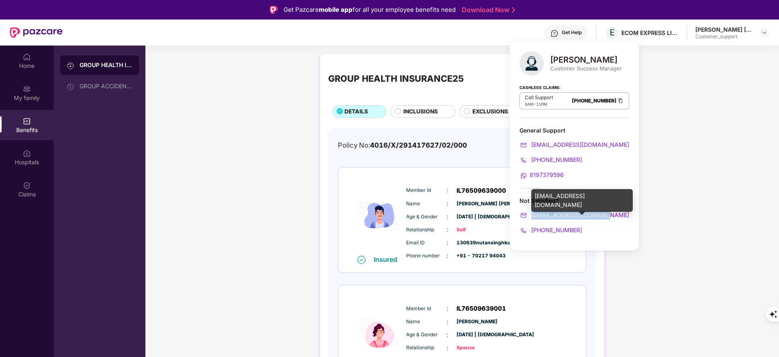
copy span "[EMAIL_ADDRESS][DOMAIN_NAME]"
drag, startPoint x: 609, startPoint y: 210, endPoint x: 530, endPoint y: 212, distance: 78.4
click at [530, 212] on div "[EMAIL_ADDRESS][DOMAIN_NAME]" at bounding box center [574, 214] width 110 height 9
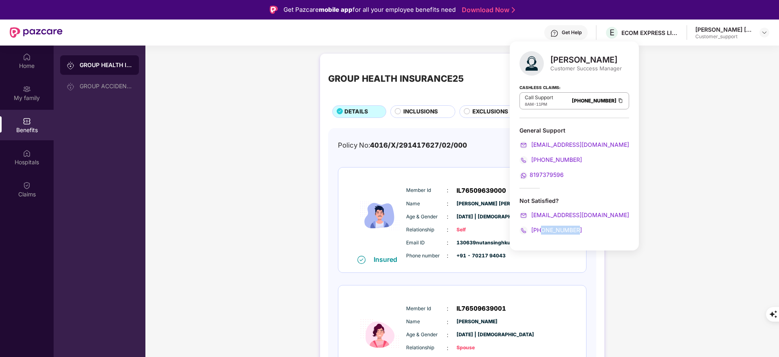
copy span "9886869288"
drag, startPoint x: 577, startPoint y: 228, endPoint x: 543, endPoint y: 230, distance: 33.8
click at [543, 230] on div "[PHONE_NUMBER]" at bounding box center [574, 229] width 110 height 9
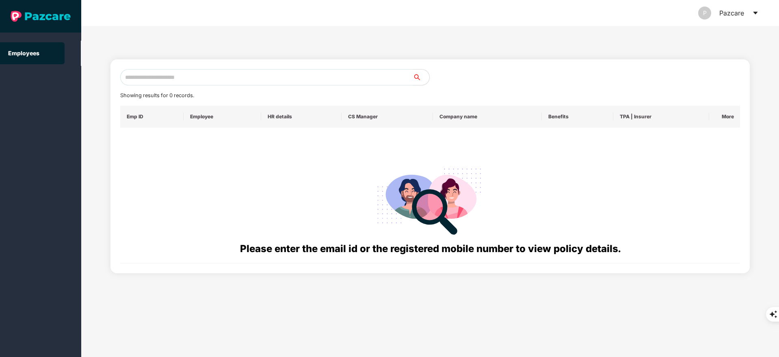
click at [132, 74] on input "text" at bounding box center [266, 77] width 293 height 16
paste input "**********"
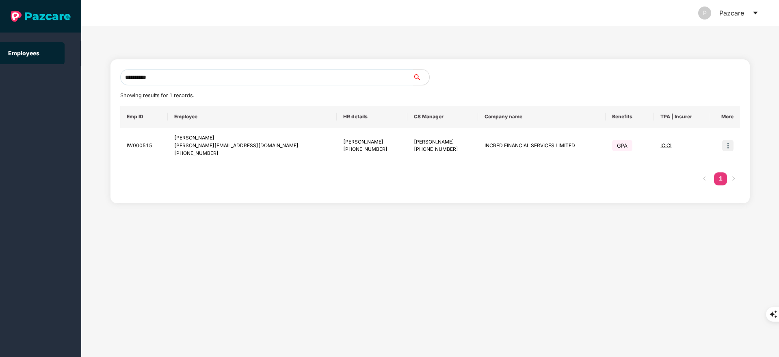
type input "**********"
drag, startPoint x: 177, startPoint y: 140, endPoint x: 219, endPoint y: 153, distance: 43.8
click at [219, 153] on td "[PERSON_NAME] [PERSON_NAME][EMAIL_ADDRESS][DOMAIN_NAME] [PHONE_NUMBER]" at bounding box center [252, 146] width 169 height 37
copy div "[PERSON_NAME] [PERSON_NAME][EMAIL_ADDRESS][DOMAIN_NAME] [PHONE_NUMBER]"
drag, startPoint x: 460, startPoint y: 147, endPoint x: 560, endPoint y: 143, distance: 100.4
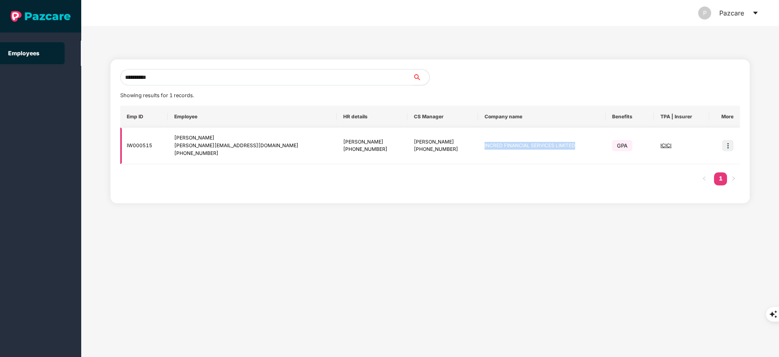
click at [560, 143] on td "INCRED FINANCIAL SERVICES LIMITED" at bounding box center [542, 146] width 128 height 37
copy td "INCRED FINANCIAL SERVICES LIMITED"
click at [734, 141] on td at bounding box center [724, 146] width 31 height 37
click at [732, 142] on img at bounding box center [727, 145] width 11 height 11
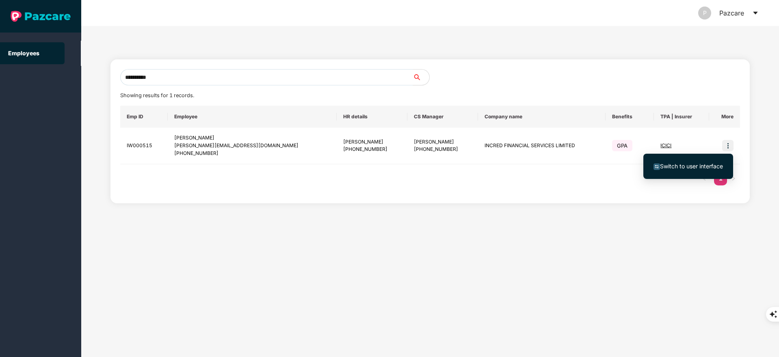
click at [707, 164] on span "Switch to user interface" at bounding box center [691, 165] width 63 height 7
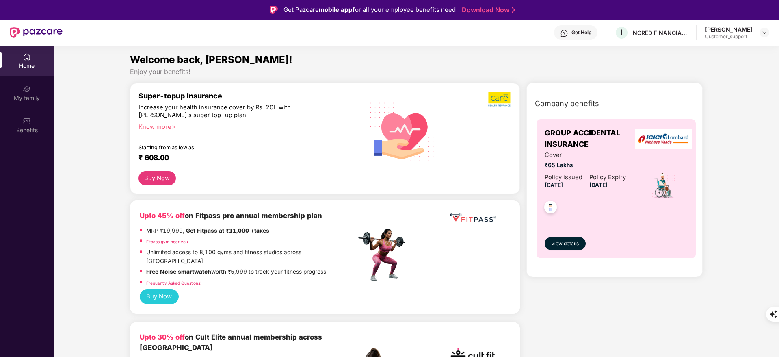
click at [583, 38] on div "Get Help" at bounding box center [575, 32] width 43 height 15
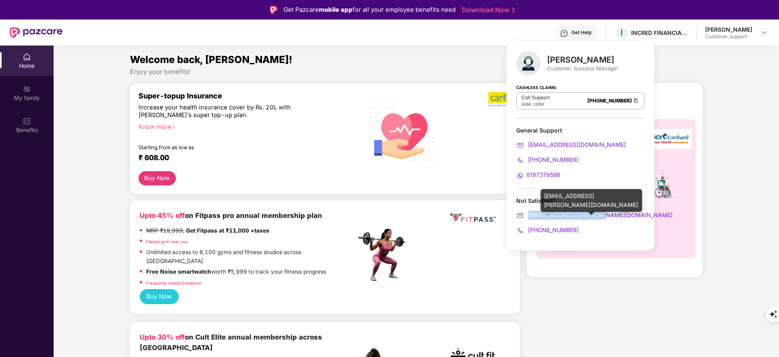
drag, startPoint x: 604, startPoint y: 212, endPoint x: 530, endPoint y: 214, distance: 74.3
click at [530, 214] on div "[EMAIL_ADDRESS][PERSON_NAME][DOMAIN_NAME]" at bounding box center [580, 214] width 128 height 9
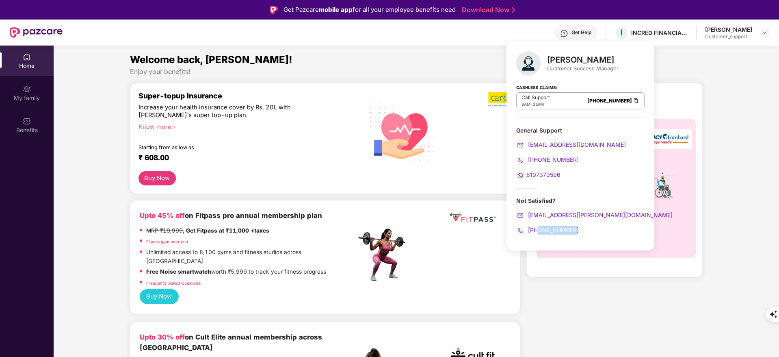
drag, startPoint x: 573, startPoint y: 229, endPoint x: 537, endPoint y: 229, distance: 35.3
click at [537, 229] on div "[PHONE_NUMBER]" at bounding box center [580, 229] width 128 height 9
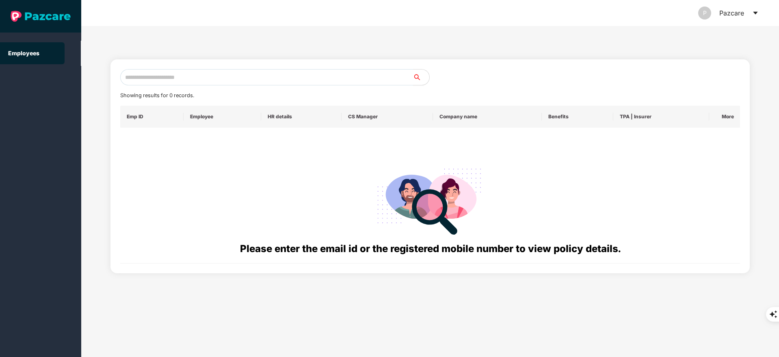
click at [195, 80] on input "text" at bounding box center [266, 77] width 293 height 16
paste input "**********"
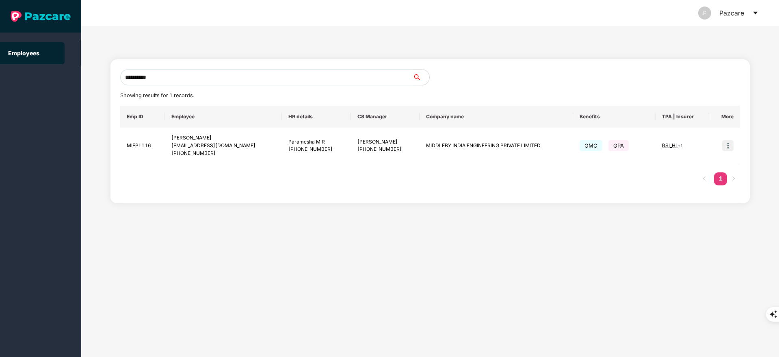
type input "**********"
drag, startPoint x: 165, startPoint y: 141, endPoint x: 213, endPoint y: 155, distance: 50.0
click at [213, 155] on td "[PERSON_NAME] [EMAIL_ADDRESS][DOMAIN_NAME] [PHONE_NUMBER]" at bounding box center [223, 146] width 117 height 37
drag, startPoint x: 427, startPoint y: 144, endPoint x: 593, endPoint y: 144, distance: 166.5
click at [593, 144] on tr "MIEPL116 [PERSON_NAME] [EMAIL_ADDRESS][DOMAIN_NAME] [PHONE_NUMBER] Paramesha M …" at bounding box center [430, 146] width 620 height 37
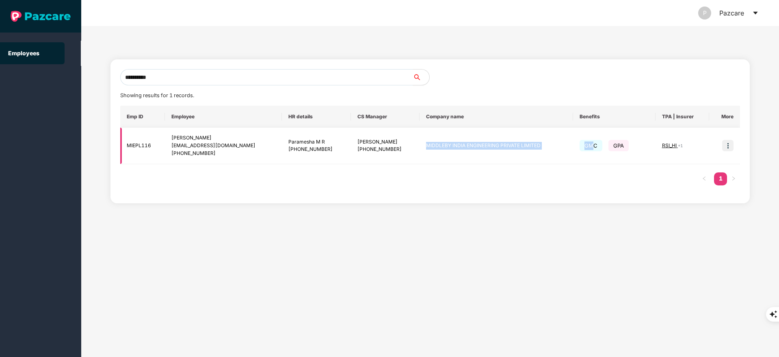
click at [593, 144] on span "GMC" at bounding box center [590, 145] width 23 height 11
drag, startPoint x: 427, startPoint y: 146, endPoint x: 546, endPoint y: 142, distance: 119.5
click at [546, 142] on td "MIDDLEBY INDIA ENGINEERING PRIVATE LIMITED" at bounding box center [496, 146] width 154 height 37
click at [725, 147] on img at bounding box center [727, 145] width 11 height 11
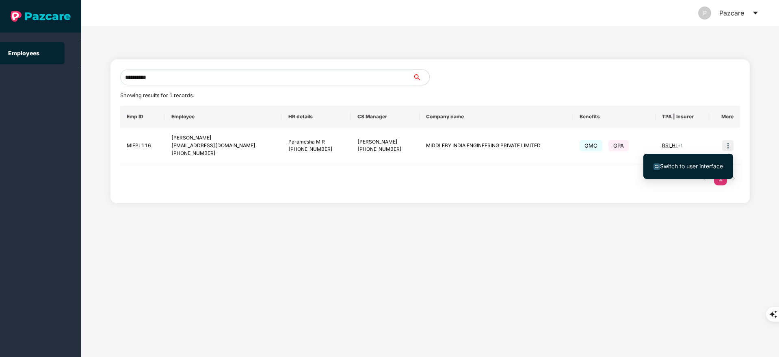
click at [682, 175] on ul "Switch to user interface" at bounding box center [688, 166] width 90 height 25
click at [681, 160] on li "Switch to user interface" at bounding box center [688, 166] width 90 height 17
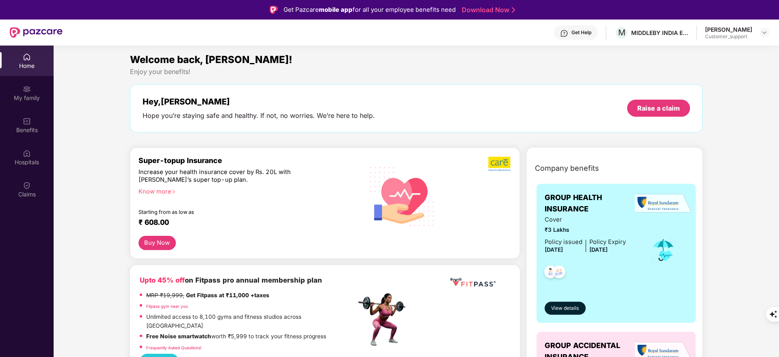
click at [571, 35] on div "Get Help" at bounding box center [581, 32] width 20 height 6
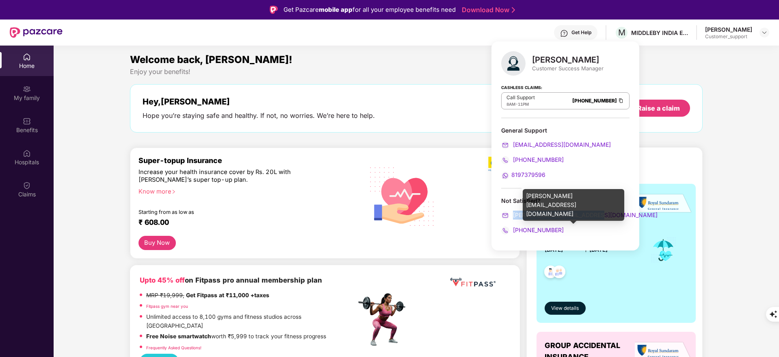
drag, startPoint x: 595, startPoint y: 214, endPoint x: 513, endPoint y: 215, distance: 82.0
click at [513, 215] on div "[PERSON_NAME][EMAIL_ADDRESS][DOMAIN_NAME]" at bounding box center [565, 214] width 128 height 9
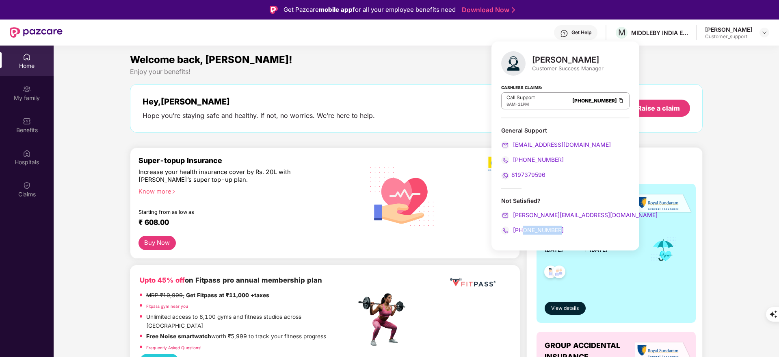
drag, startPoint x: 560, startPoint y: 229, endPoint x: 523, endPoint y: 228, distance: 36.6
click at [523, 228] on div "[PHONE_NUMBER]" at bounding box center [565, 229] width 128 height 9
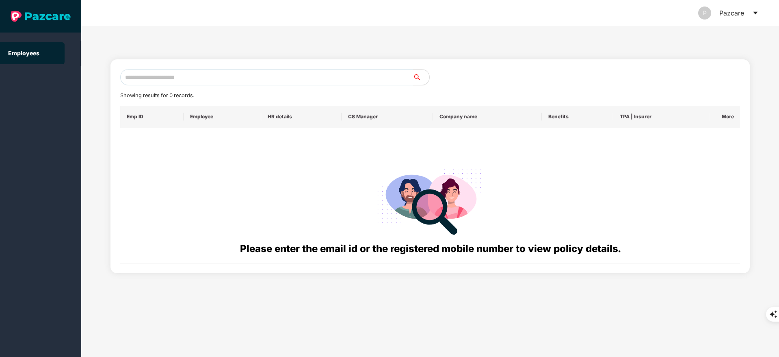
click at [202, 80] on input "text" at bounding box center [266, 77] width 293 height 16
paste input "**********"
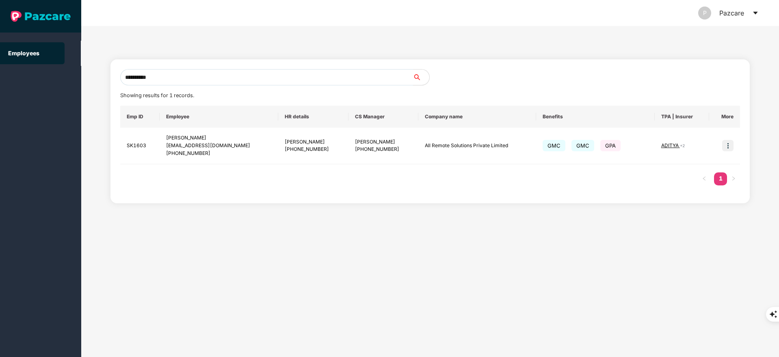
type input "**********"
drag, startPoint x: 165, startPoint y: 137, endPoint x: 218, endPoint y: 153, distance: 55.5
click at [218, 153] on td "[PERSON_NAME] [PERSON_NAME][EMAIL_ADDRESS][DOMAIN_NAME] [PHONE_NUMBER]" at bounding box center [219, 146] width 119 height 37
drag, startPoint x: 407, startPoint y: 145, endPoint x: 501, endPoint y: 147, distance: 93.4
click at [501, 147] on td "All Remote Solutions Private Limited" at bounding box center [477, 146] width 118 height 37
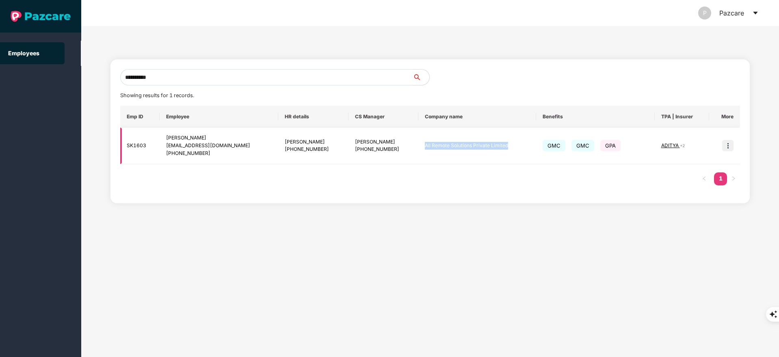
click at [728, 145] on img at bounding box center [727, 145] width 11 height 11
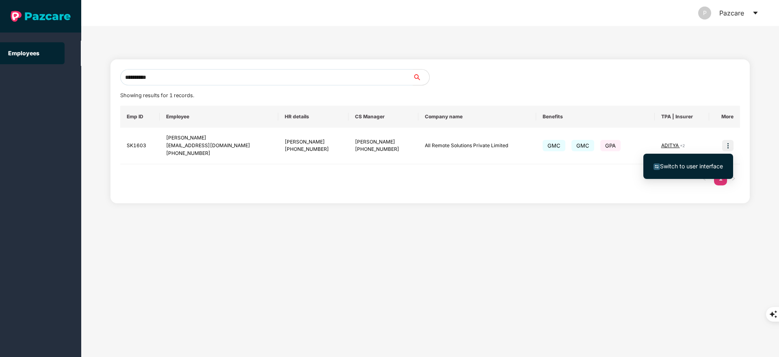
click at [693, 164] on span "Switch to user interface" at bounding box center [691, 165] width 63 height 7
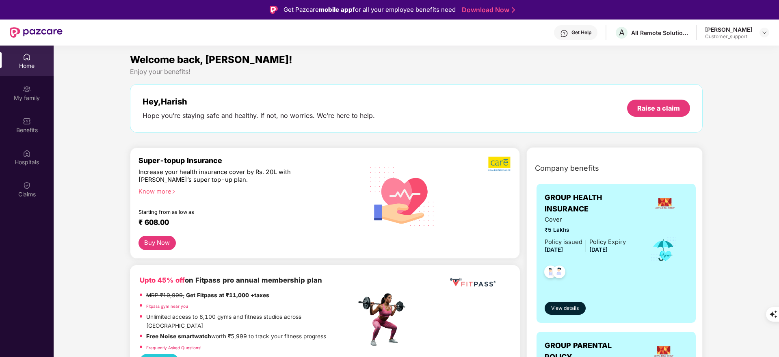
click at [577, 31] on div "Get Help" at bounding box center [581, 32] width 20 height 6
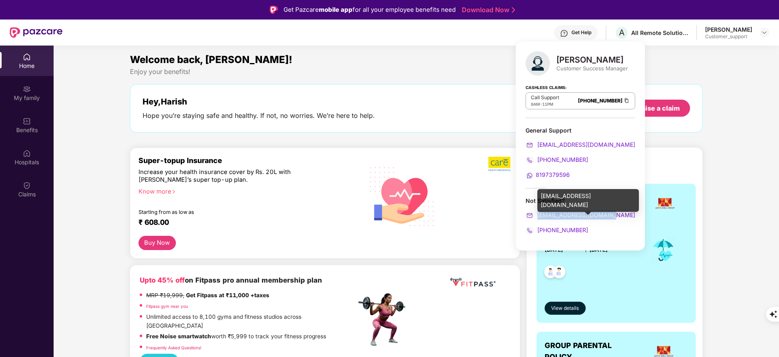
drag, startPoint x: 610, startPoint y: 214, endPoint x: 537, endPoint y: 216, distance: 73.1
click at [537, 216] on div "[EMAIL_ADDRESS][DOMAIN_NAME]" at bounding box center [580, 214] width 110 height 9
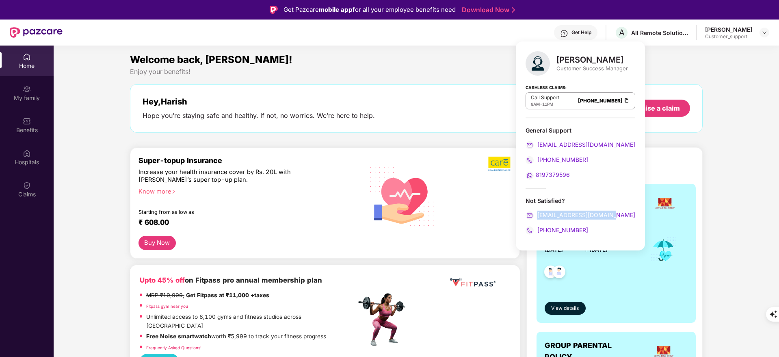
click at [579, 231] on span "[PHONE_NUMBER]" at bounding box center [562, 229] width 52 height 7
drag, startPoint x: 583, startPoint y: 230, endPoint x: 548, endPoint y: 227, distance: 35.5
click at [548, 227] on div "[PHONE_NUMBER]" at bounding box center [580, 229] width 110 height 9
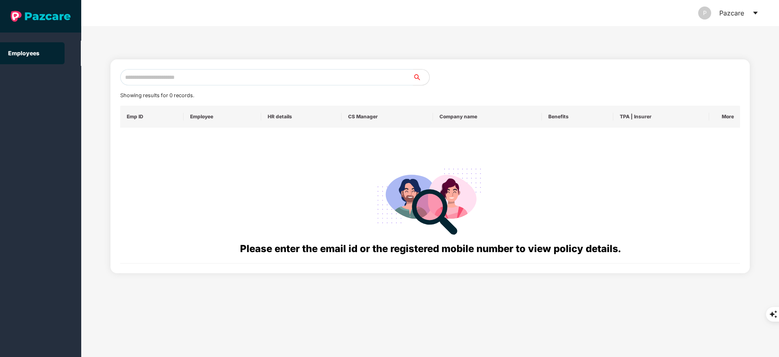
click at [166, 75] on input "text" at bounding box center [266, 77] width 293 height 16
paste input "**********"
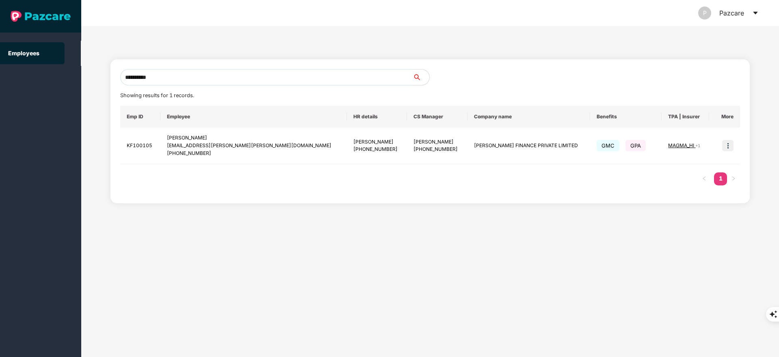
type input "**********"
drag, startPoint x: 176, startPoint y: 138, endPoint x: 224, endPoint y: 154, distance: 50.6
click at [224, 154] on td "[PERSON_NAME] [EMAIL_ADDRESS][PERSON_NAME][PERSON_NAME][DOMAIN_NAME] [PHONE_NUM…" at bounding box center [253, 146] width 186 height 37
drag, startPoint x: 437, startPoint y: 145, endPoint x: 525, endPoint y: 148, distance: 87.8
click at [525, 148] on td "[PERSON_NAME] FINANCE PRIVATE LIMITED" at bounding box center [528, 146] width 123 height 37
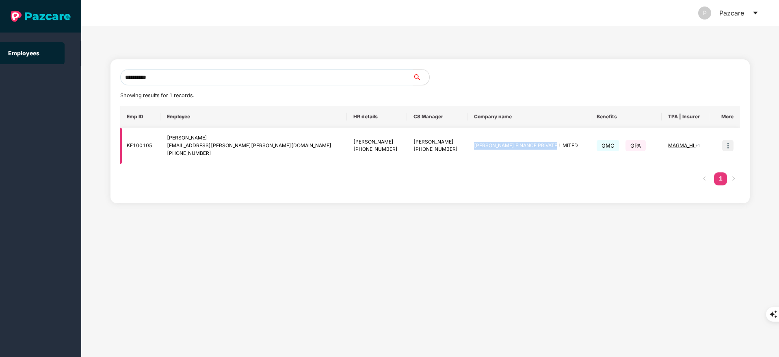
click at [729, 146] on img at bounding box center [727, 145] width 11 height 11
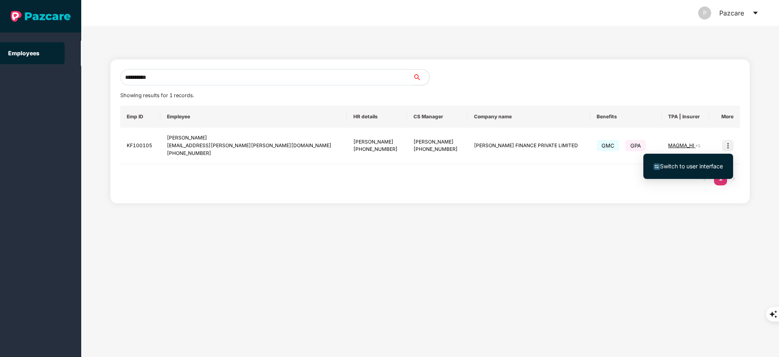
click at [692, 166] on span "Switch to user interface" at bounding box center [691, 165] width 63 height 7
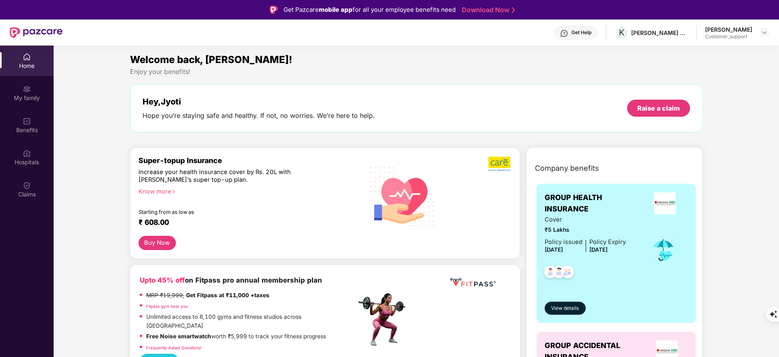
click at [568, 29] on img at bounding box center [564, 33] width 8 height 8
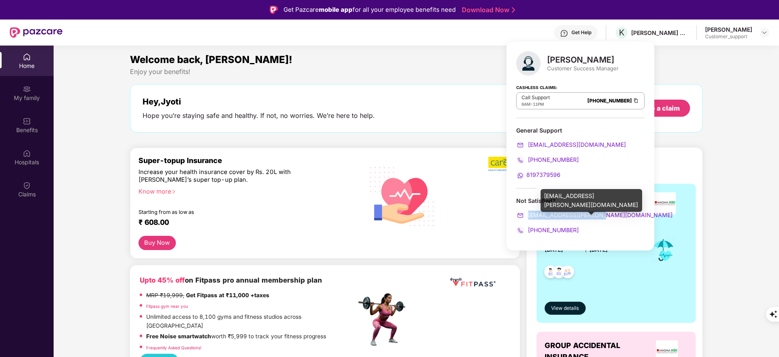
drag, startPoint x: 606, startPoint y: 216, endPoint x: 528, endPoint y: 215, distance: 78.0
click at [528, 215] on div "[EMAIL_ADDRESS][PERSON_NAME][DOMAIN_NAME]" at bounding box center [580, 214] width 128 height 9
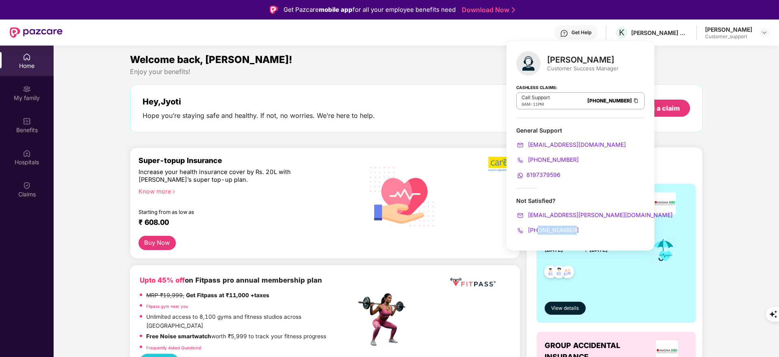
drag, startPoint x: 572, startPoint y: 229, endPoint x: 538, endPoint y: 230, distance: 34.1
click at [538, 230] on div "[PHONE_NUMBER]" at bounding box center [580, 229] width 128 height 9
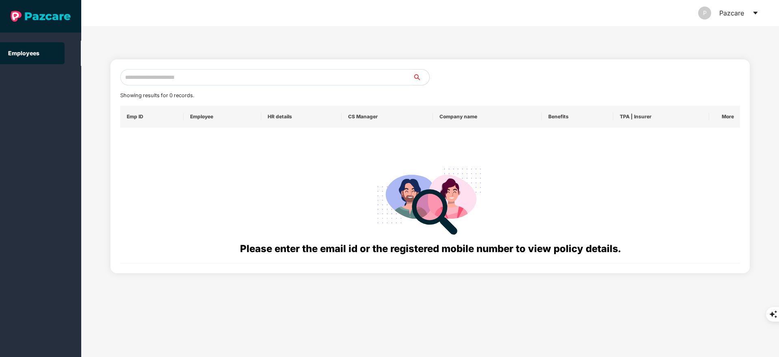
click at [184, 82] on input "text" at bounding box center [266, 77] width 293 height 16
paste input "**********"
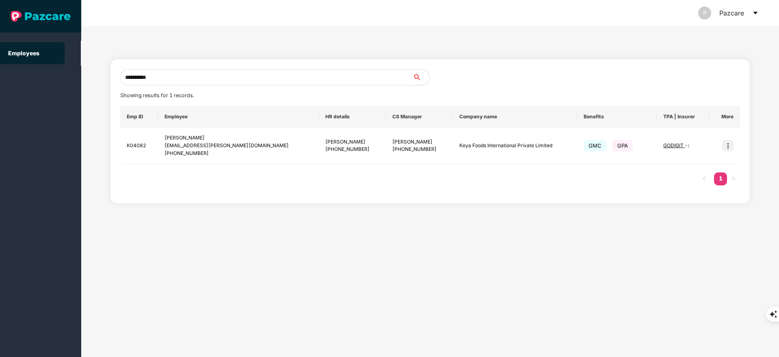
type input "**********"
drag, startPoint x: 166, startPoint y: 136, endPoint x: 217, endPoint y: 154, distance: 53.8
click at [217, 154] on td "[PERSON_NAME] [EMAIL_ADDRESS][PERSON_NAME][DOMAIN_NAME] [PHONE_NUMBER]" at bounding box center [238, 146] width 161 height 37
drag, startPoint x: 435, startPoint y: 148, endPoint x: 531, endPoint y: 150, distance: 96.3
click at [531, 150] on td "Keya Foods International Private Limited" at bounding box center [515, 146] width 124 height 37
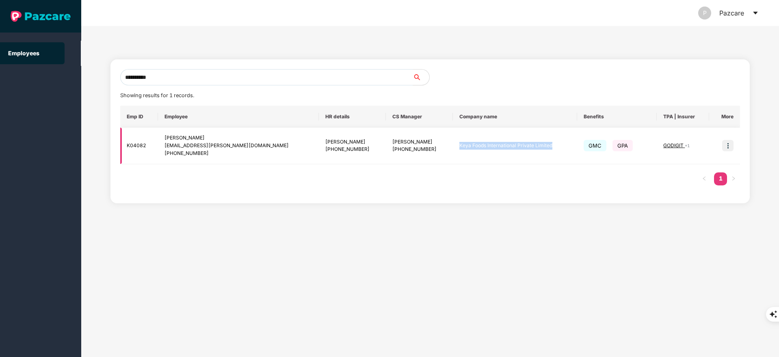
click at [730, 145] on img at bounding box center [727, 145] width 11 height 11
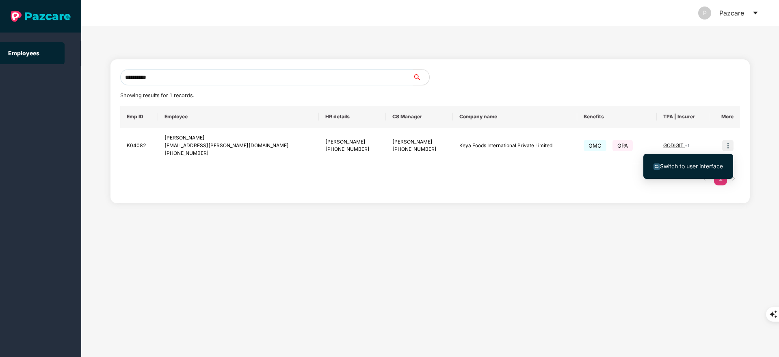
click at [668, 169] on span "Switch to user interface" at bounding box center [691, 165] width 63 height 7
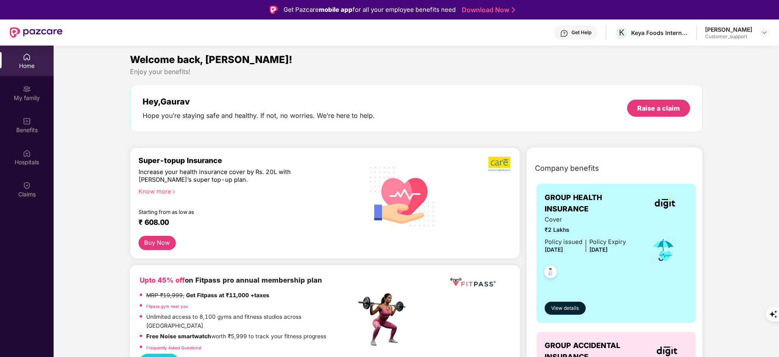
click at [571, 32] on div "Get Help" at bounding box center [581, 32] width 20 height 6
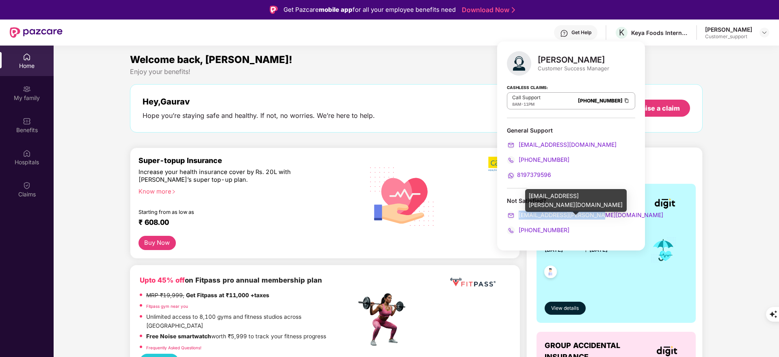
drag, startPoint x: 597, startPoint y: 216, endPoint x: 520, endPoint y: 213, distance: 76.8
click at [520, 213] on div "[EMAIL_ADDRESS][PERSON_NAME][DOMAIN_NAME]" at bounding box center [571, 214] width 128 height 9
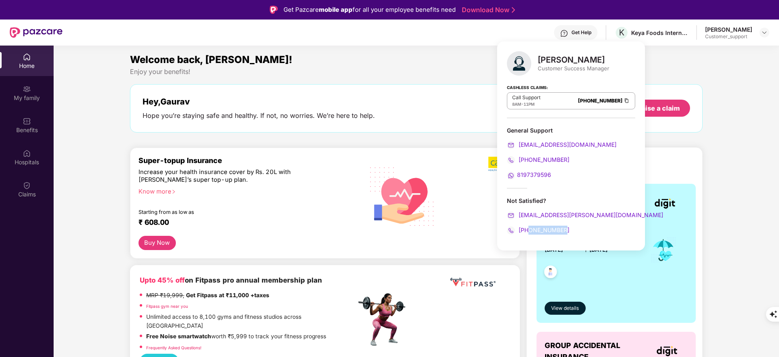
drag, startPoint x: 563, startPoint y: 231, endPoint x: 528, endPoint y: 229, distance: 34.6
click at [528, 229] on div "[PHONE_NUMBER]" at bounding box center [571, 229] width 128 height 9
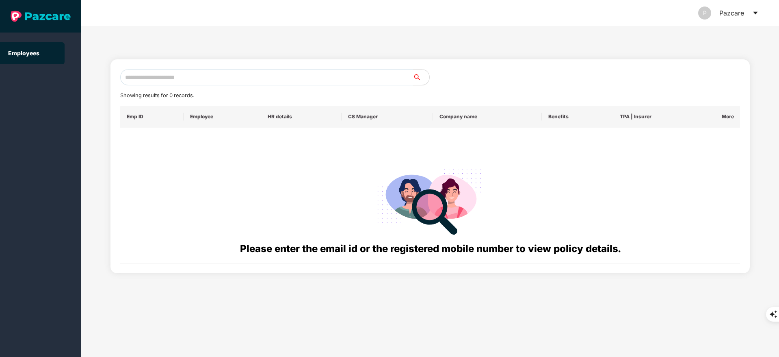
click at [162, 71] on input "text" at bounding box center [266, 77] width 293 height 16
paste input "**********"
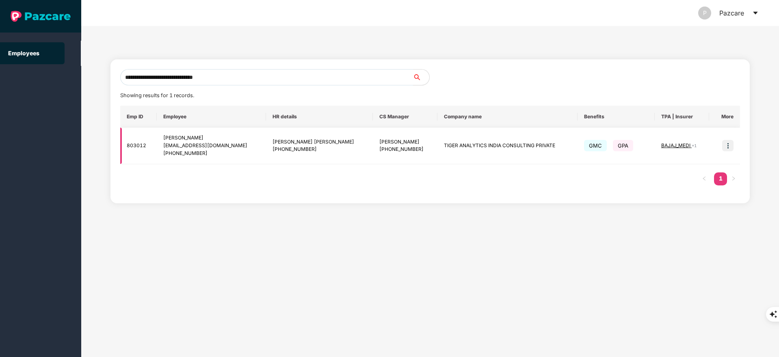
type input "**********"
click at [729, 144] on img at bounding box center [727, 145] width 11 height 11
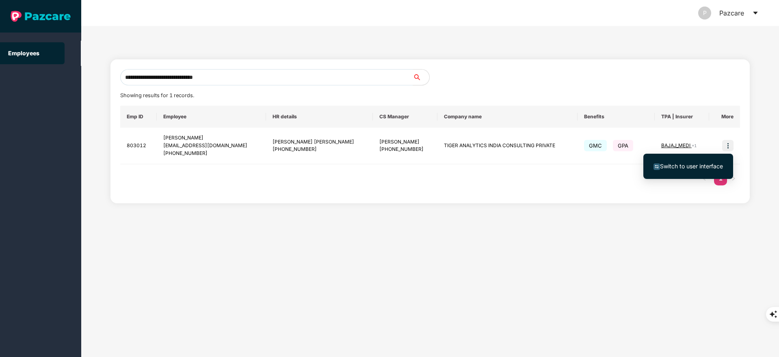
click at [685, 170] on span "Switch to user interface" at bounding box center [687, 166] width 69 height 9
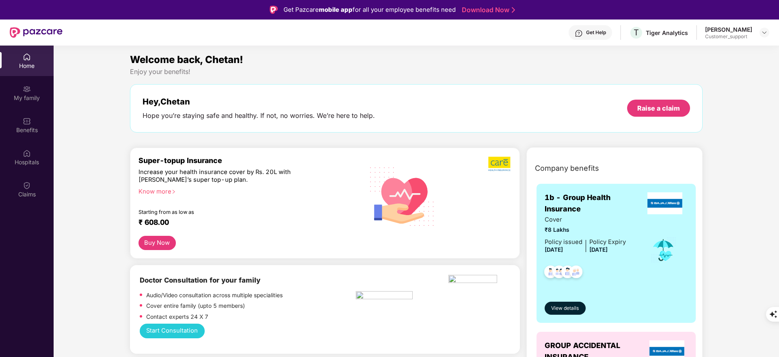
click at [45, 138] on div "Benefits" at bounding box center [27, 125] width 54 height 30
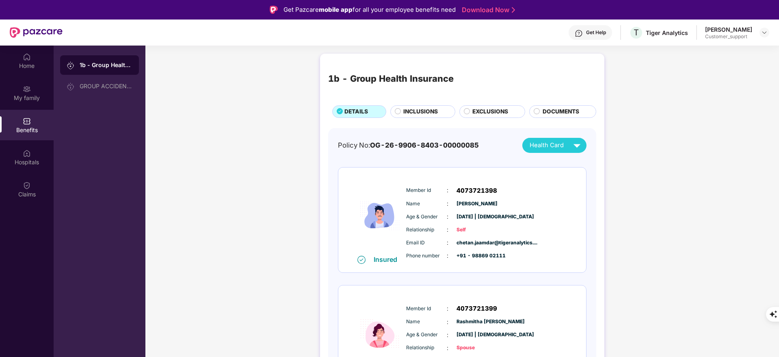
click at [421, 109] on span "INCLUSIONS" at bounding box center [420, 111] width 35 height 9
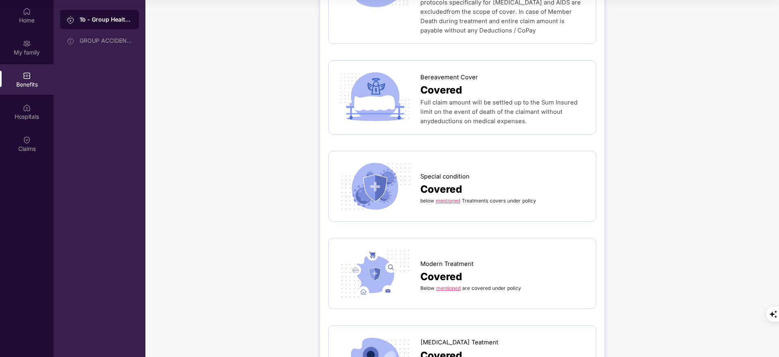
scroll to position [1930, 0]
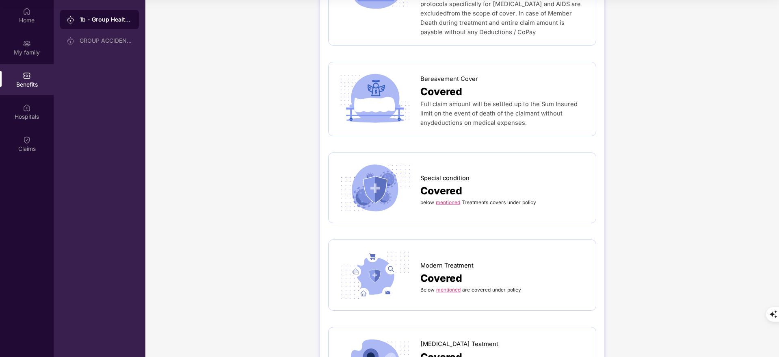
click at [446, 286] on link "mentioned" at bounding box center [448, 289] width 24 height 6
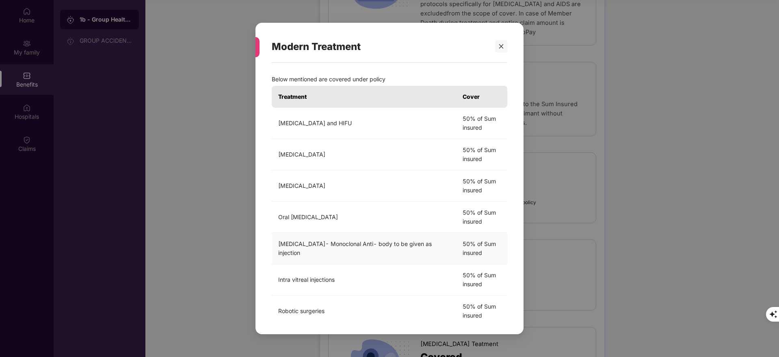
scroll to position [0, 0]
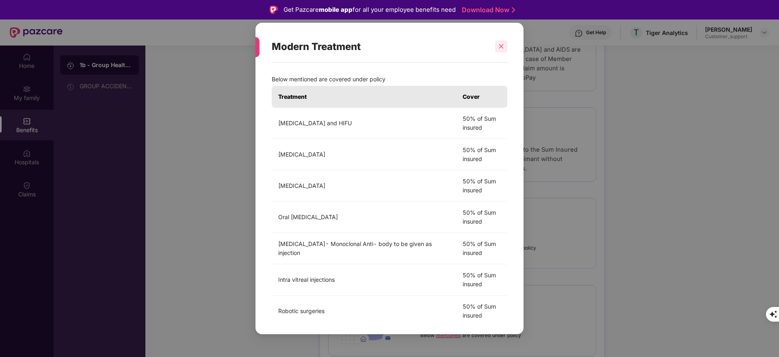
click at [497, 43] on div at bounding box center [501, 46] width 12 height 12
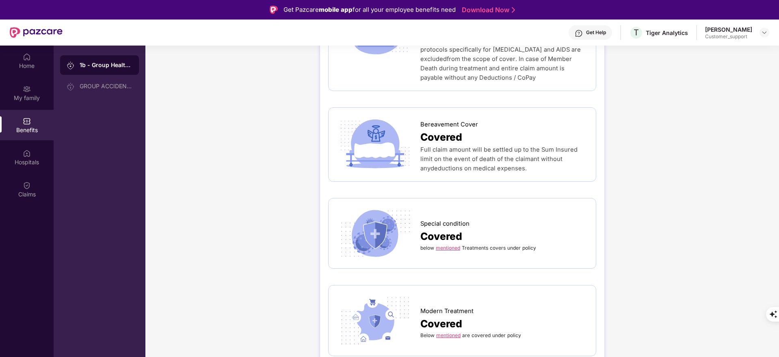
click at [452, 244] on link "mentioned" at bounding box center [448, 247] width 24 height 6
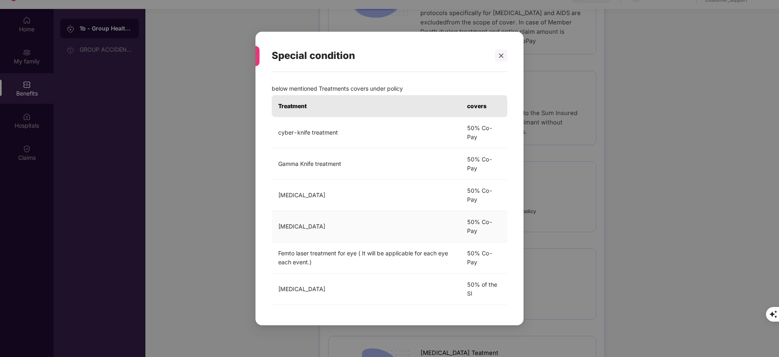
scroll to position [45, 0]
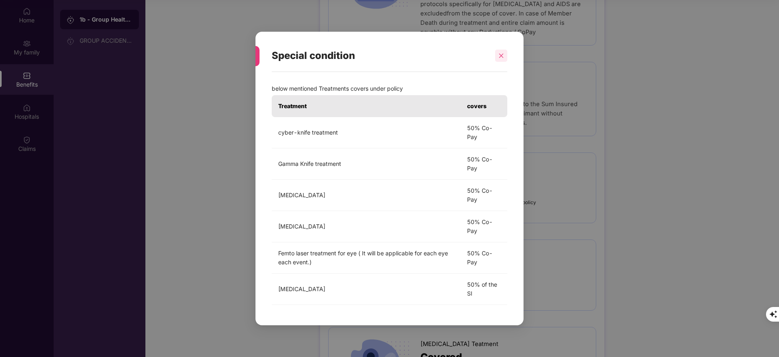
click at [500, 58] on div at bounding box center [501, 56] width 12 height 12
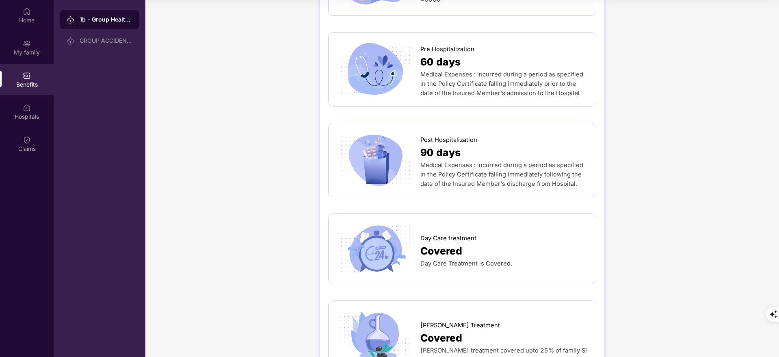
scroll to position [0, 0]
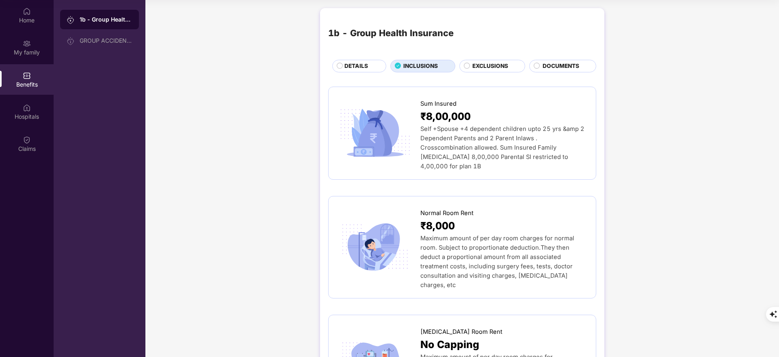
click at [479, 65] on span "EXCLUSIONS" at bounding box center [490, 66] width 36 height 9
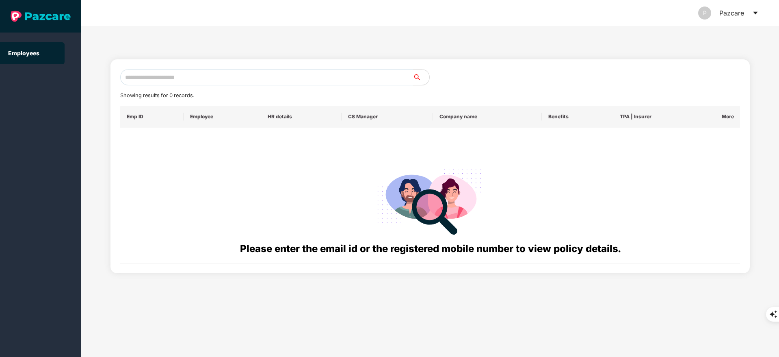
click at [148, 75] on input "text" at bounding box center [266, 77] width 293 height 16
paste input "**********"
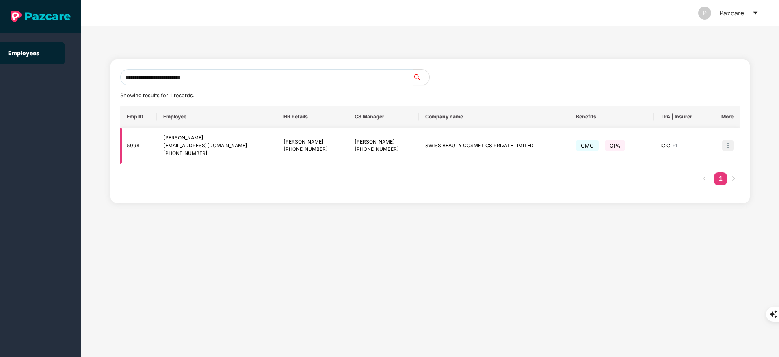
type input "**********"
click at [725, 139] on td at bounding box center [724, 146] width 31 height 37
click at [731, 147] on img at bounding box center [727, 145] width 11 height 11
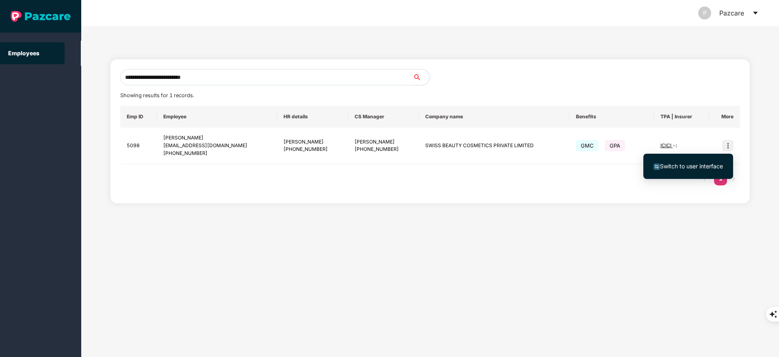
click at [690, 159] on li "Switch to user interface" at bounding box center [688, 166] width 90 height 17
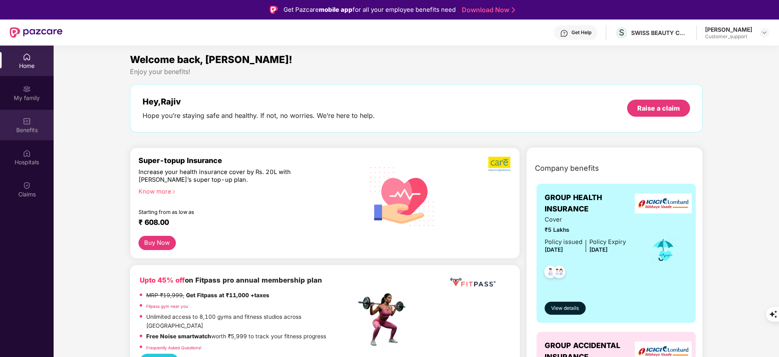
click at [30, 130] on div "Benefits" at bounding box center [27, 130] width 54 height 8
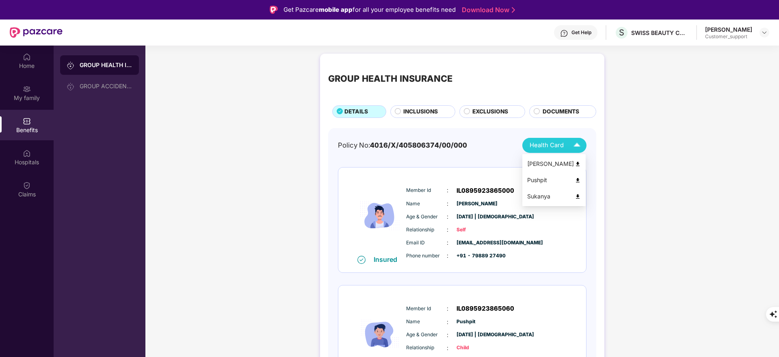
click at [560, 139] on div "Health Card" at bounding box center [557, 145] width 54 height 14
click at [577, 161] on img at bounding box center [578, 164] width 6 height 6
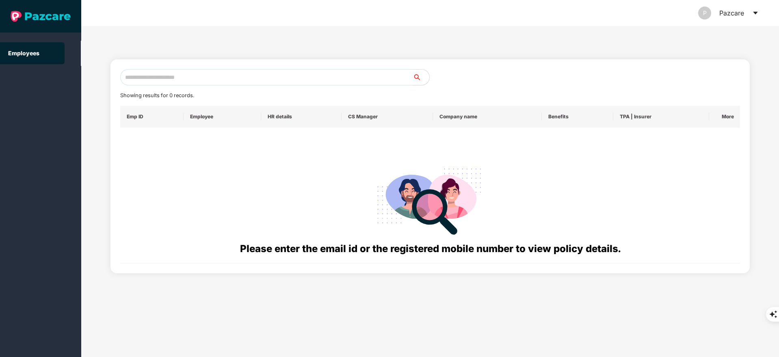
click at [150, 78] on input "text" at bounding box center [266, 77] width 293 height 16
paste input "**********"
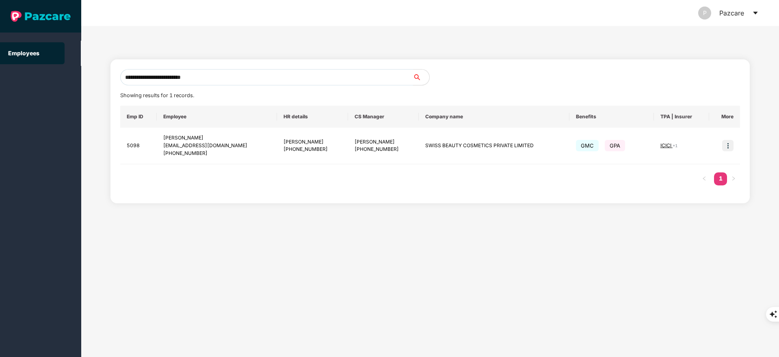
type input "**********"
click at [727, 146] on img at bounding box center [727, 145] width 11 height 11
click at [681, 166] on span "Switch to user interface" at bounding box center [691, 165] width 63 height 7
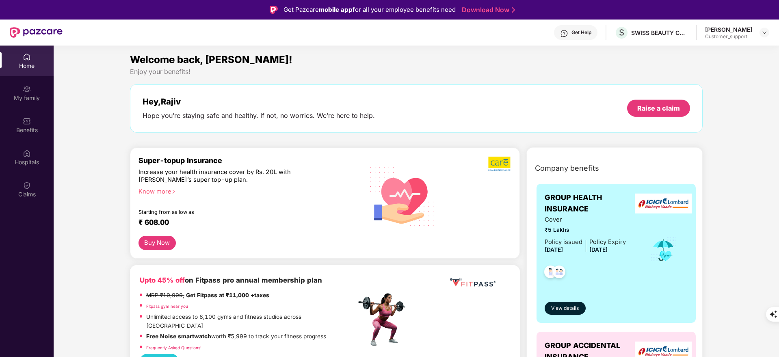
click at [579, 31] on div "Get Help" at bounding box center [581, 32] width 20 height 6
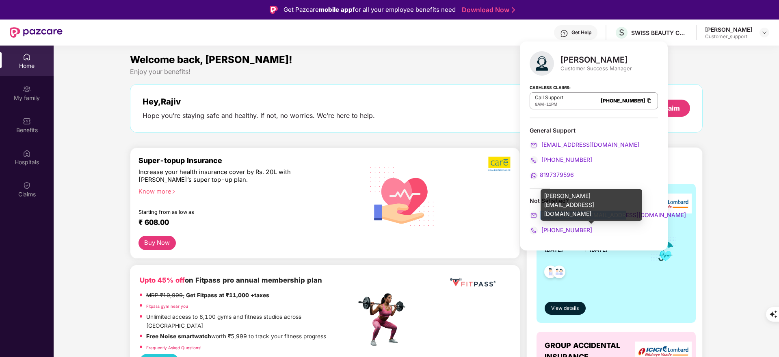
drag, startPoint x: 620, startPoint y: 216, endPoint x: 540, endPoint y: 215, distance: 80.4
click at [540, 215] on div "[PERSON_NAME][EMAIL_ADDRESS][DOMAIN_NAME]" at bounding box center [594, 214] width 128 height 9
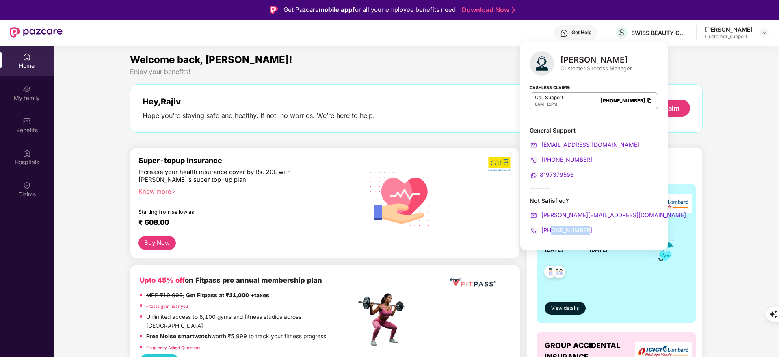
drag, startPoint x: 589, startPoint y: 230, endPoint x: 552, endPoint y: 229, distance: 37.0
click at [552, 229] on div "[PHONE_NUMBER]" at bounding box center [594, 229] width 128 height 9
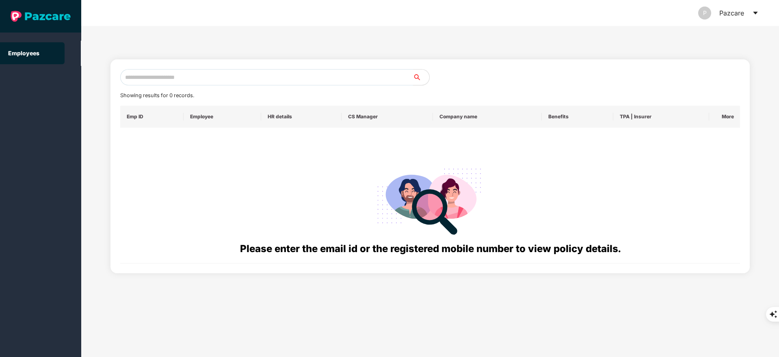
click at [125, 73] on input "text" at bounding box center [266, 77] width 293 height 16
paste input "**********"
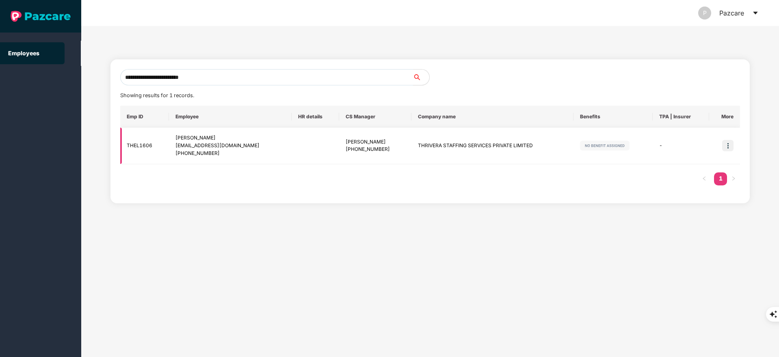
type input "**********"
click at [729, 141] on img at bounding box center [727, 145] width 11 height 11
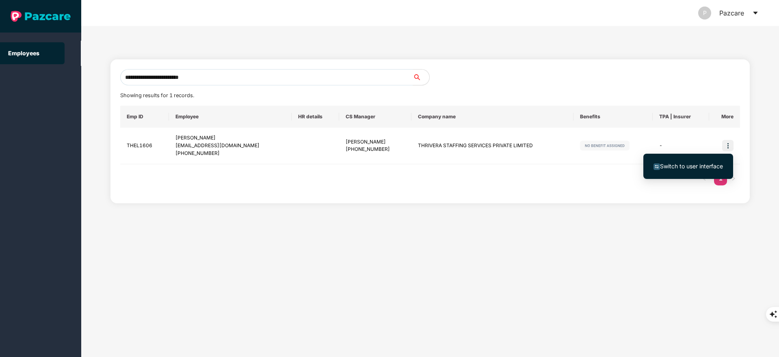
click at [688, 160] on li "Switch to user interface" at bounding box center [688, 166] width 90 height 17
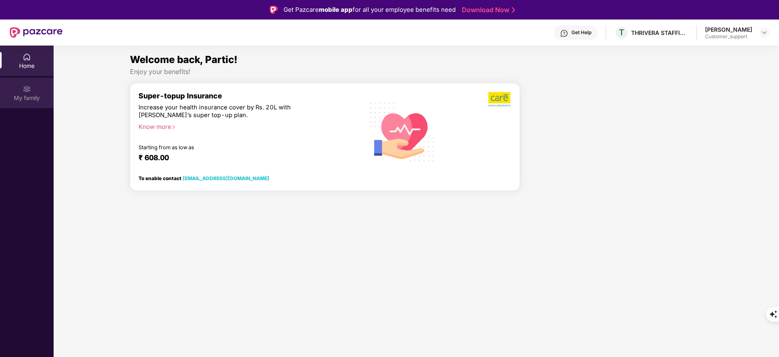
click at [25, 97] on div "My family" at bounding box center [27, 98] width 54 height 8
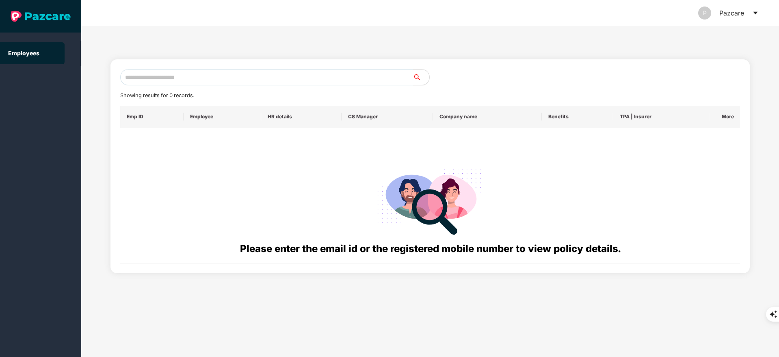
click at [219, 82] on input "text" at bounding box center [266, 77] width 293 height 16
paste input "**********"
type input "*"
paste input "**********"
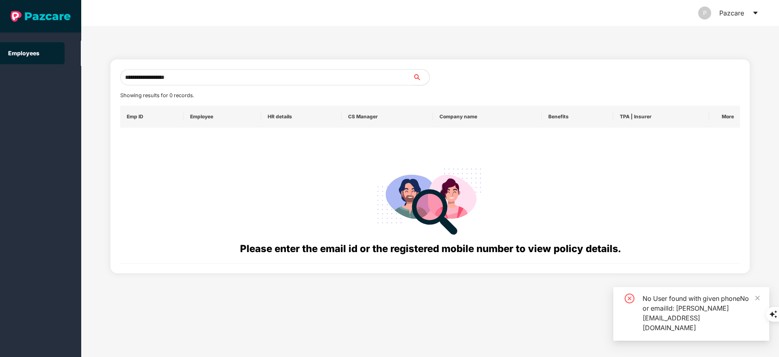
type input "**********"
